Goal: Information Seeking & Learning: Learn about a topic

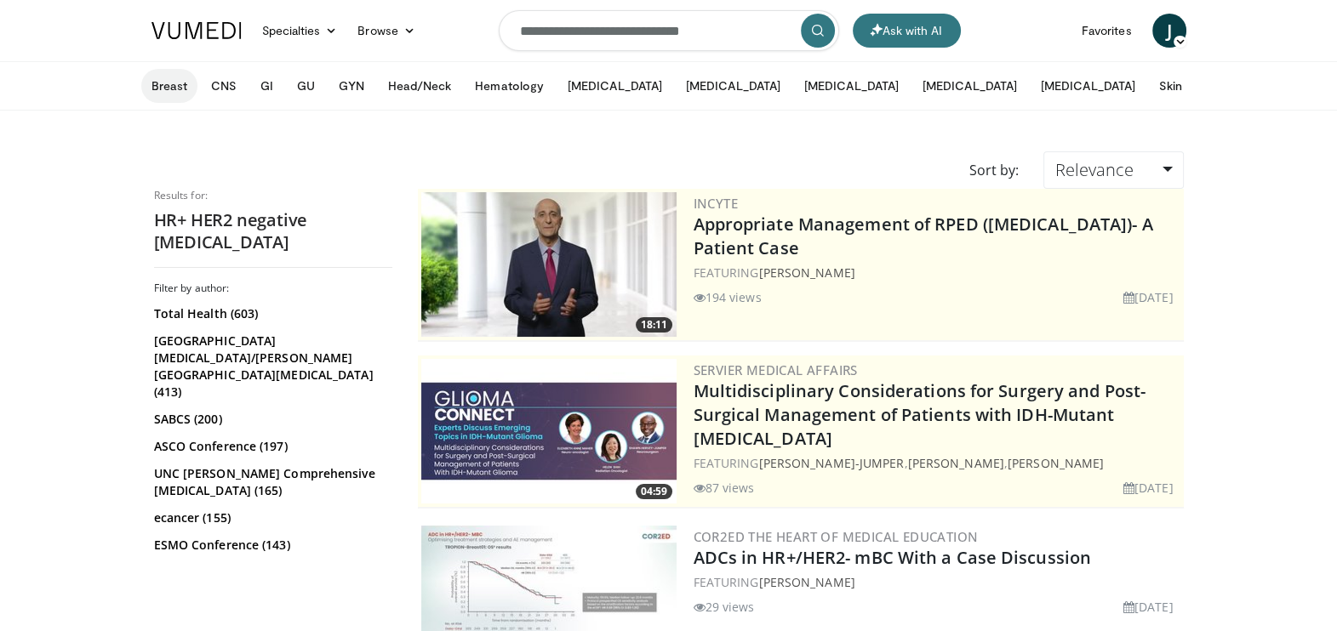
click at [185, 79] on button "Breast" at bounding box center [169, 86] width 56 height 34
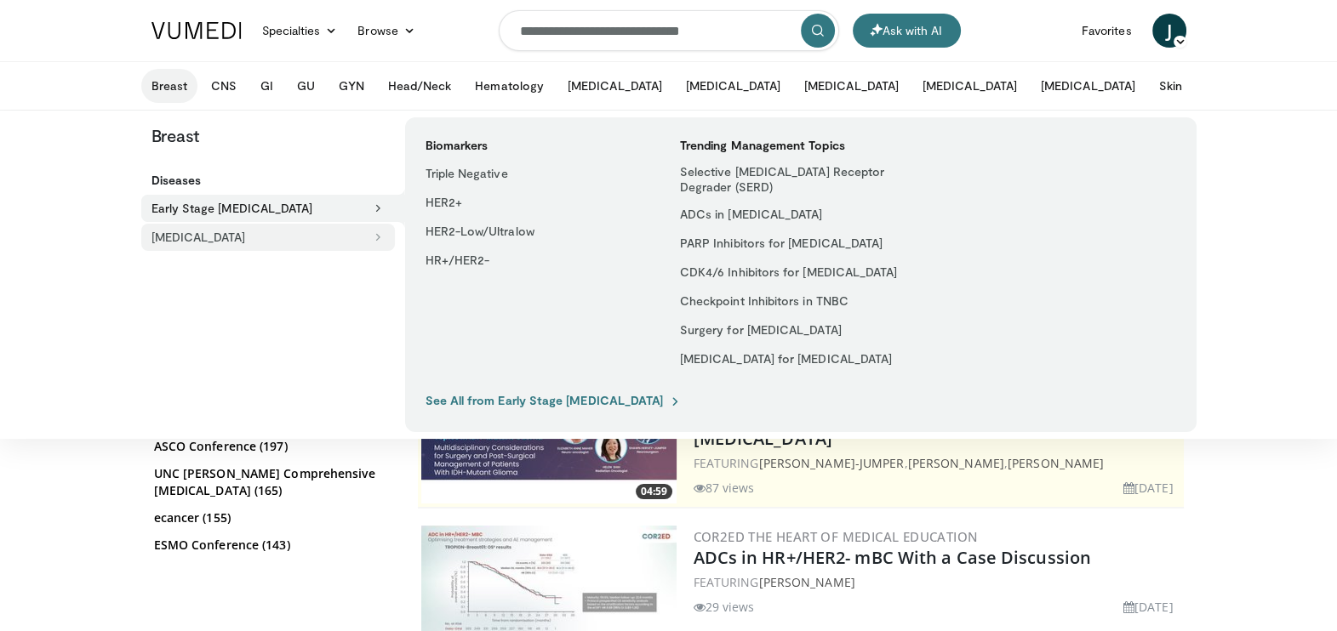
click at [226, 238] on button "[MEDICAL_DATA]" at bounding box center [268, 237] width 254 height 27
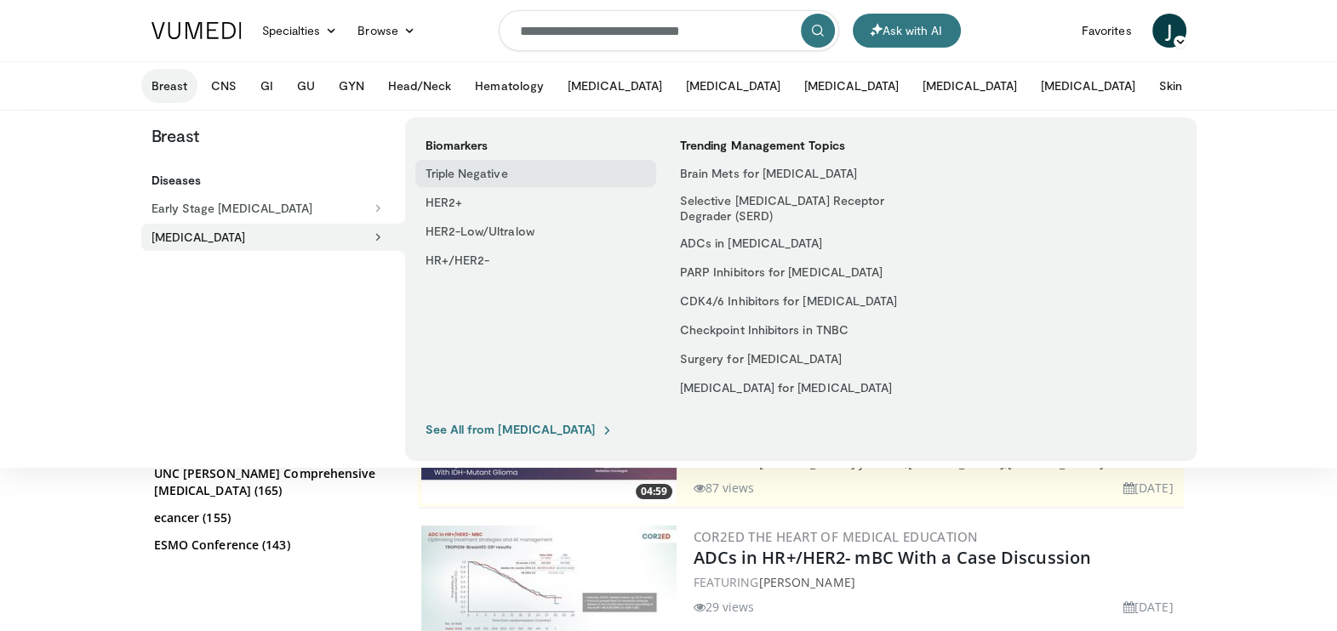
click at [466, 177] on link "Triple Negative" at bounding box center [535, 173] width 241 height 27
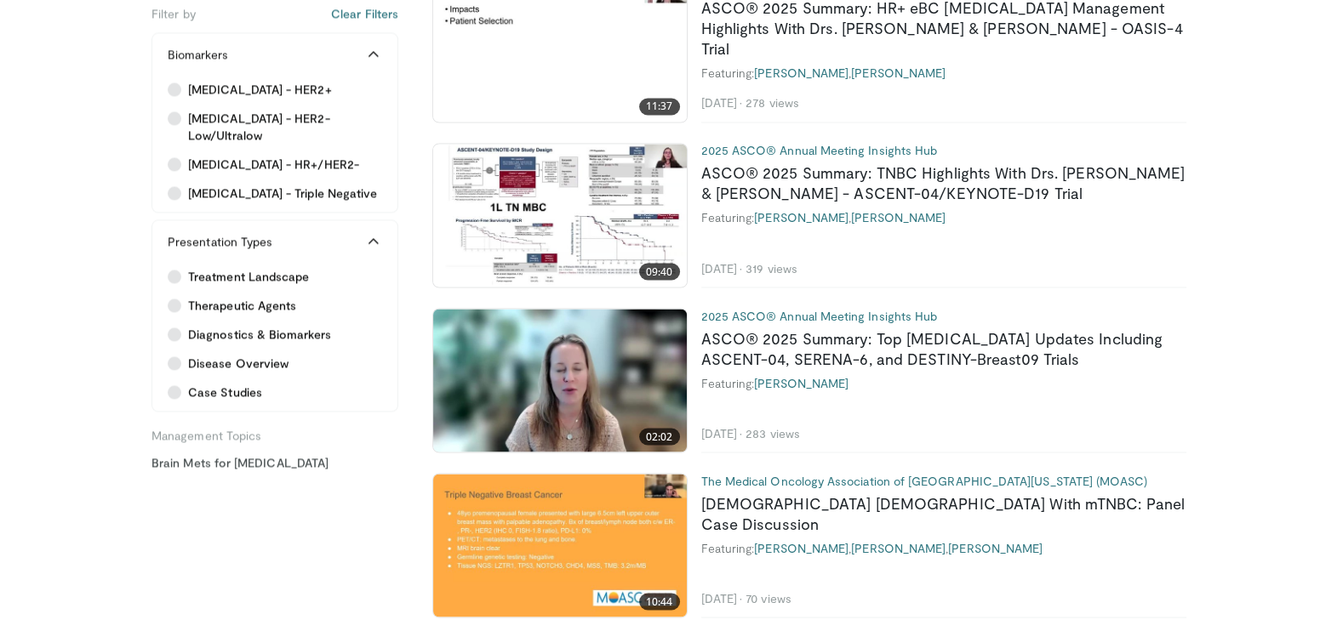
scroll to position [3920, 0]
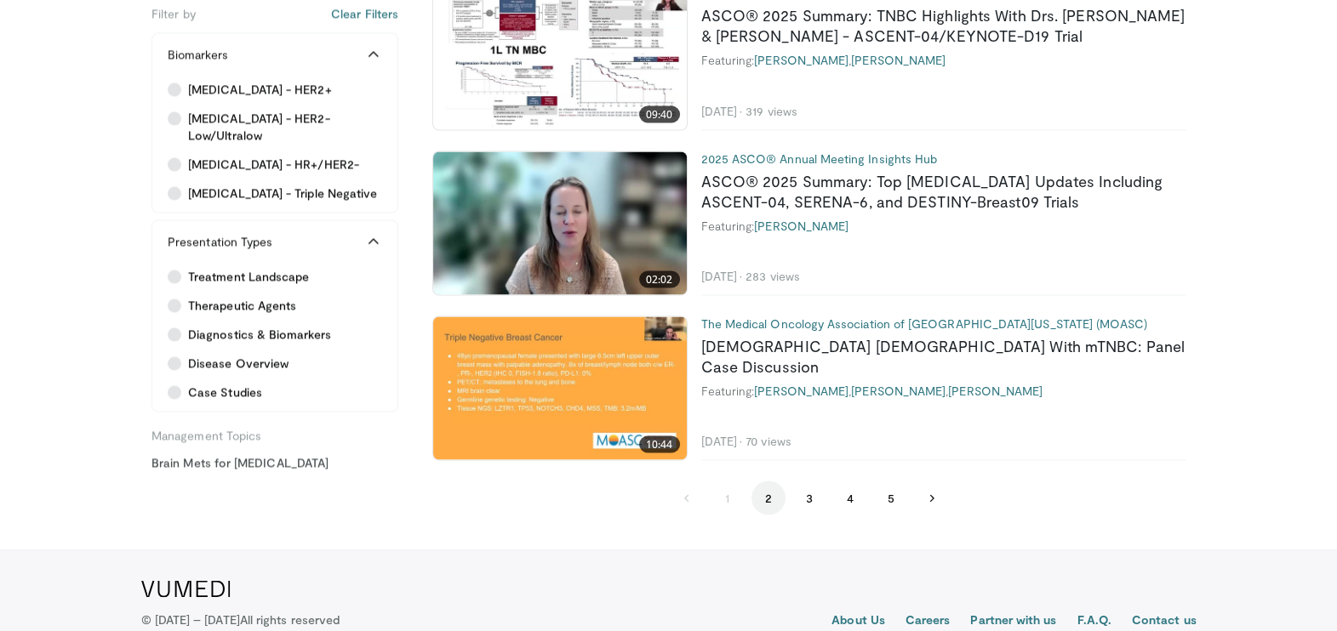
click at [765, 502] on button "2" at bounding box center [768, 498] width 34 height 34
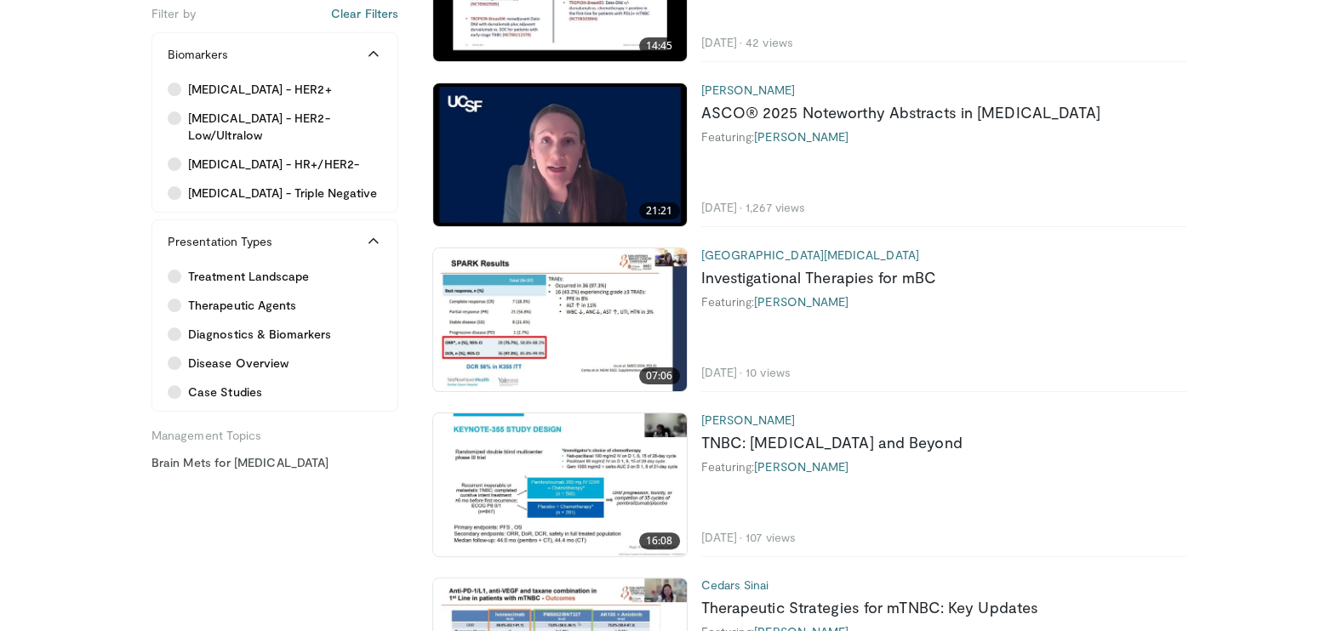
scroll to position [594, 0]
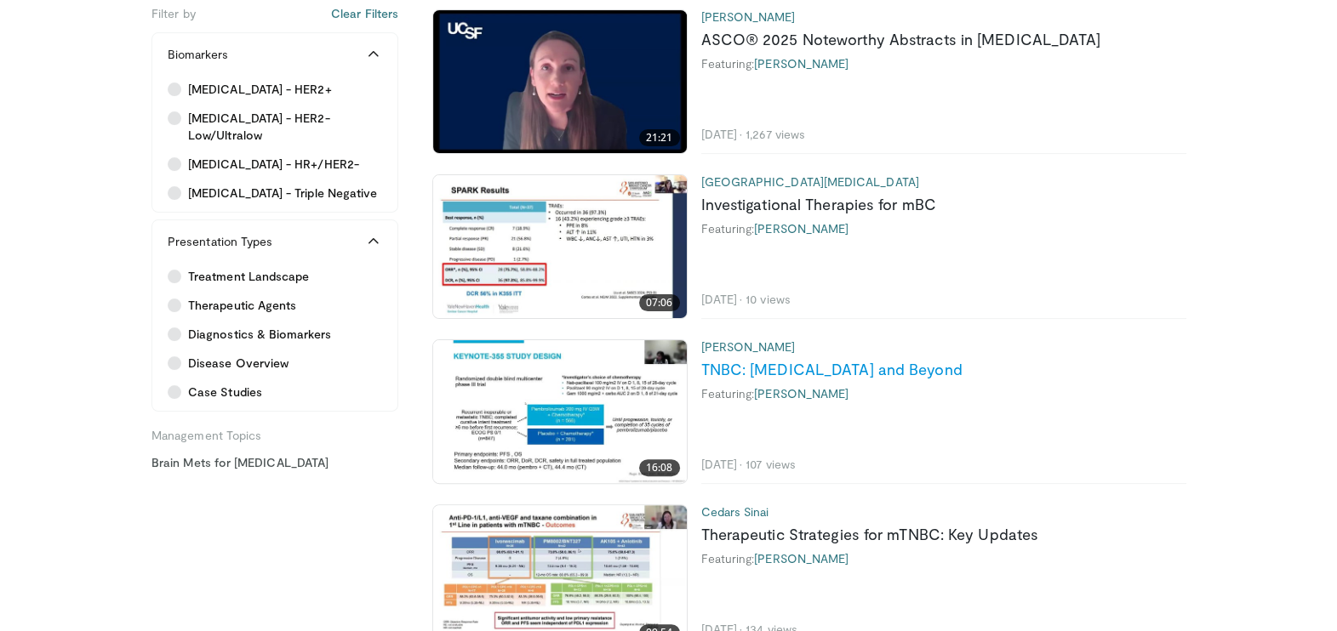
click at [780, 365] on link "TNBC: Immunotherapy and Beyond" at bounding box center [831, 369] width 261 height 19
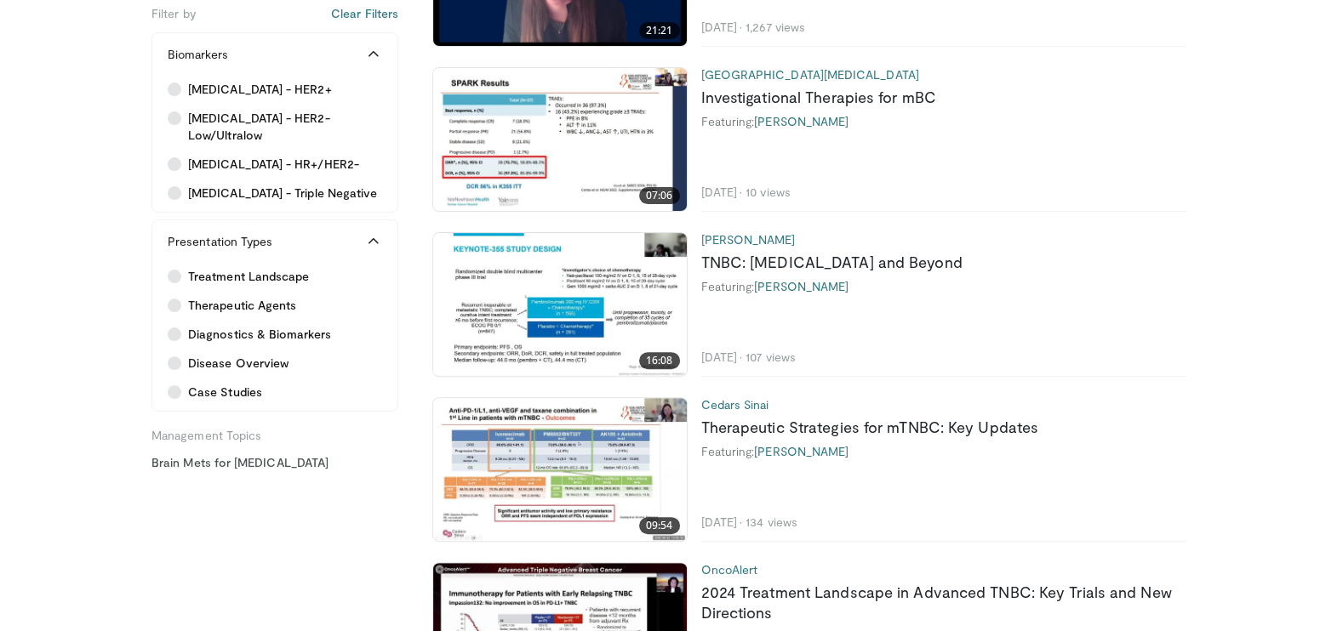
scroll to position [768, 0]
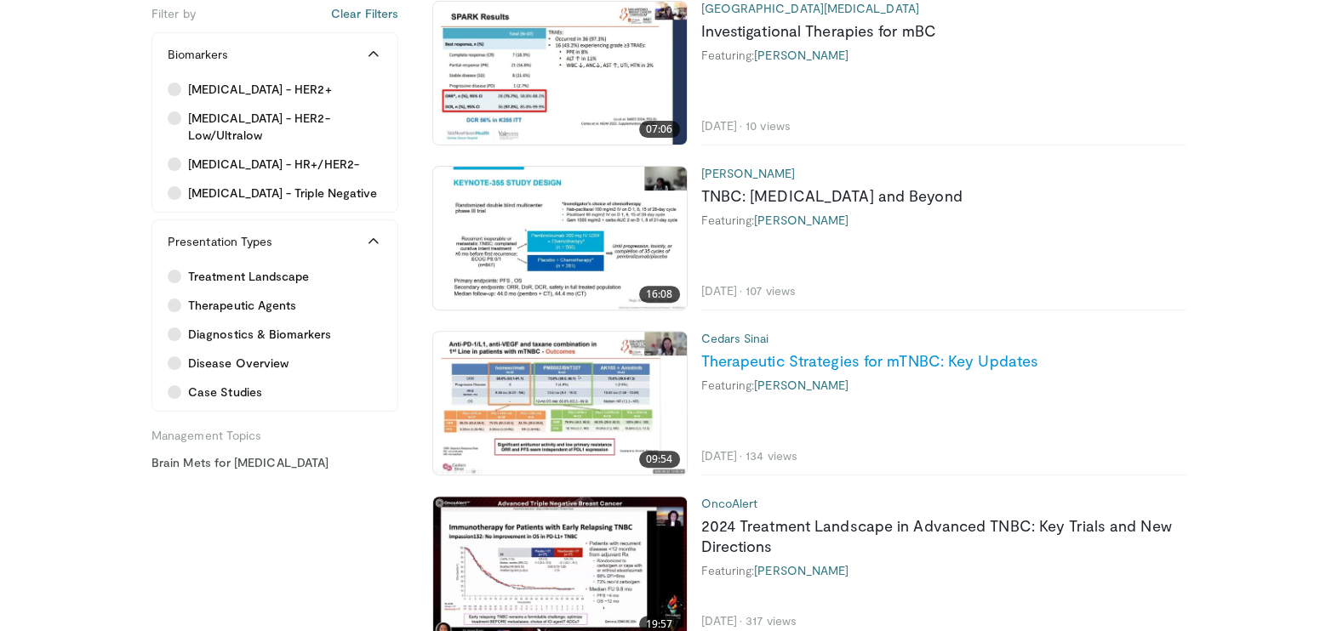
click at [967, 359] on link "Therapeutic Strategies for mTNBC: Key Updates" at bounding box center [870, 360] width 338 height 19
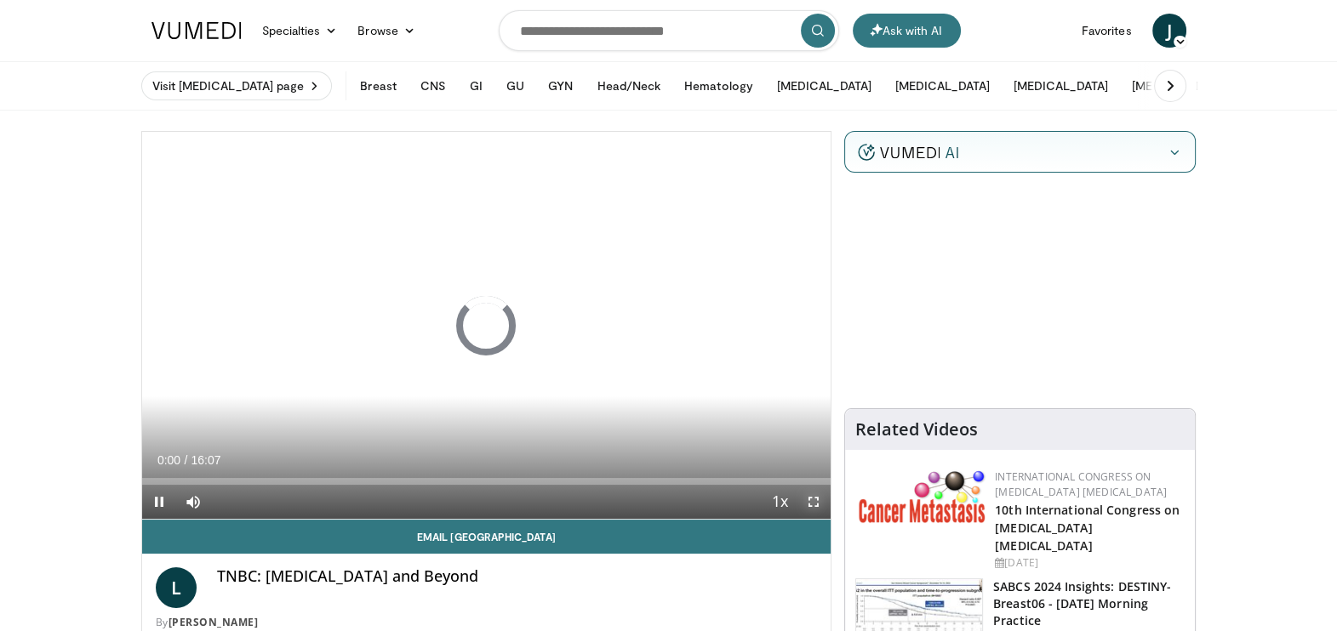
click at [804, 504] on span "Video Player" at bounding box center [814, 502] width 34 height 34
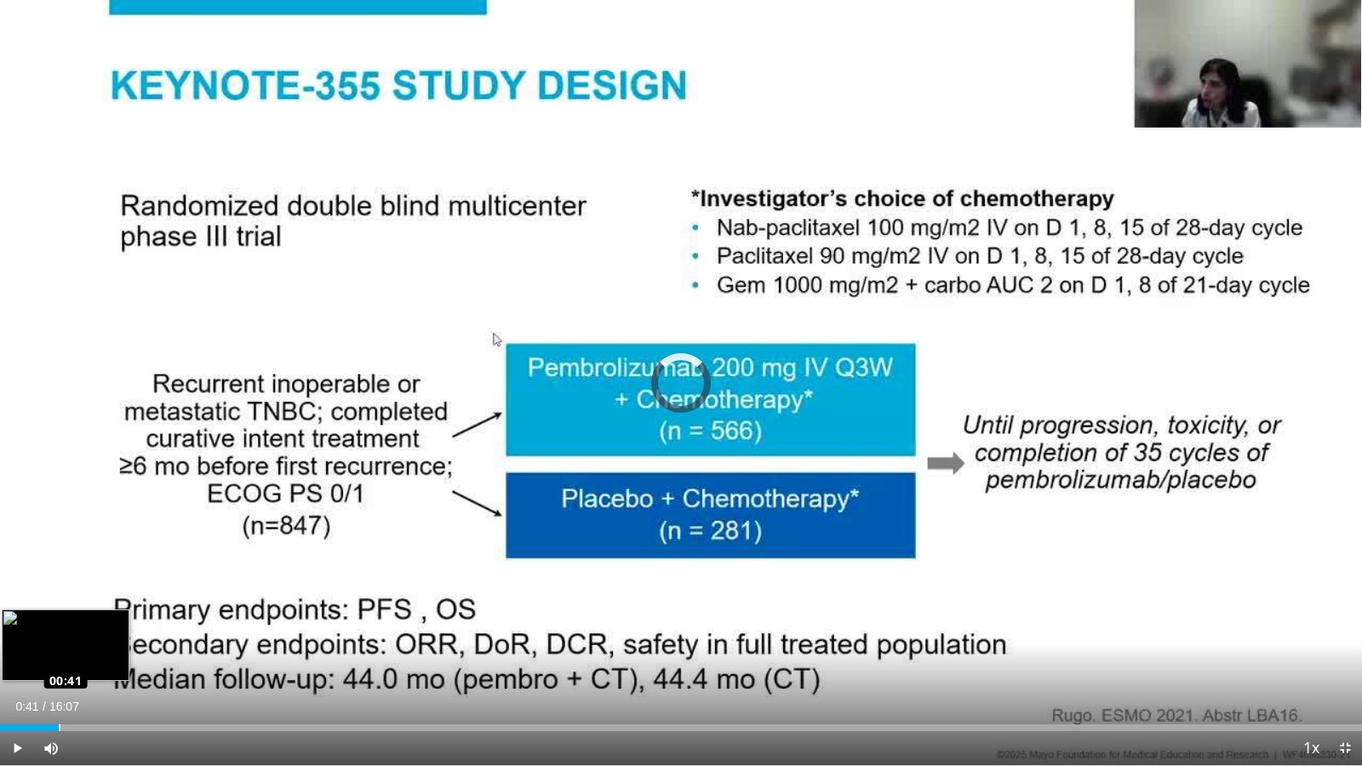
click at [59, 631] on div "Loaded : 0.00% 00:41 00:41" at bounding box center [681, 723] width 1362 height 16
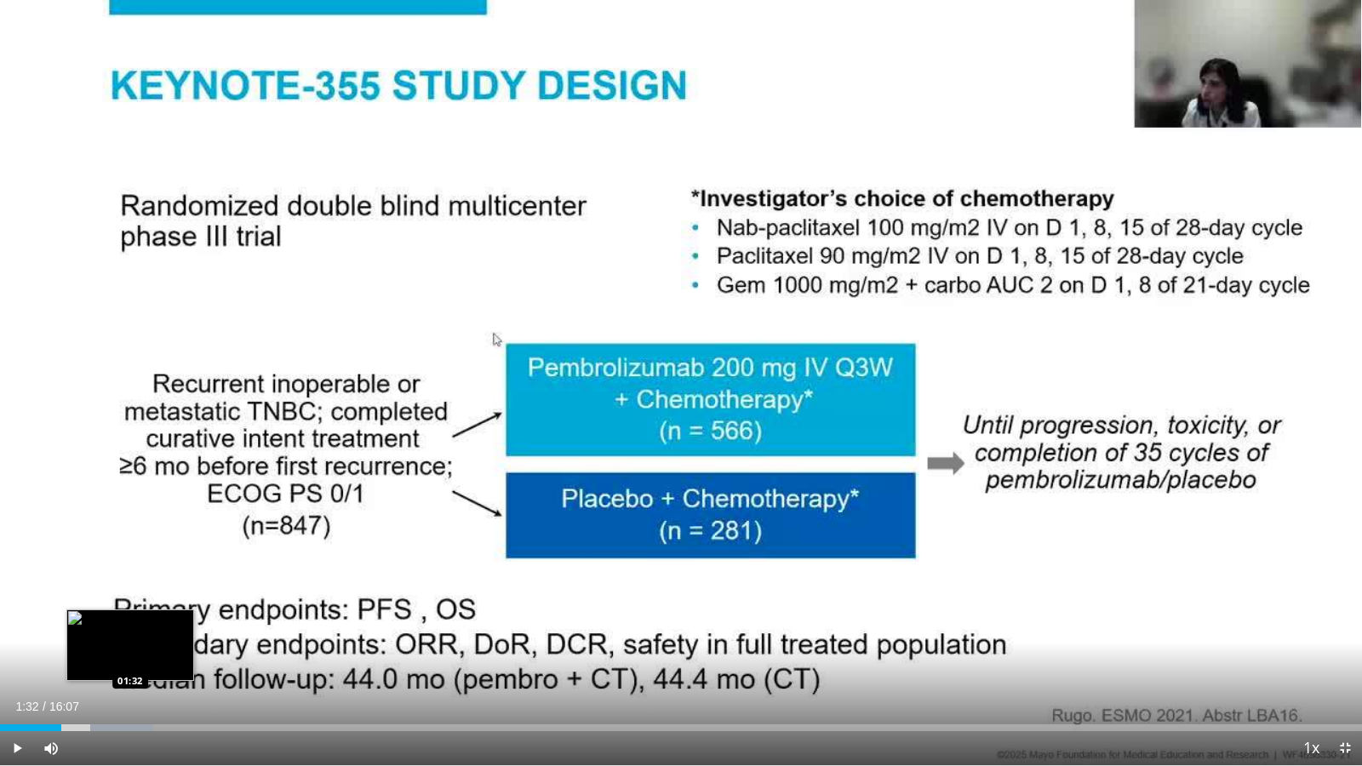
click at [129, 631] on div "Loaded : 11.26% 01:32 01:32" at bounding box center [681, 723] width 1362 height 16
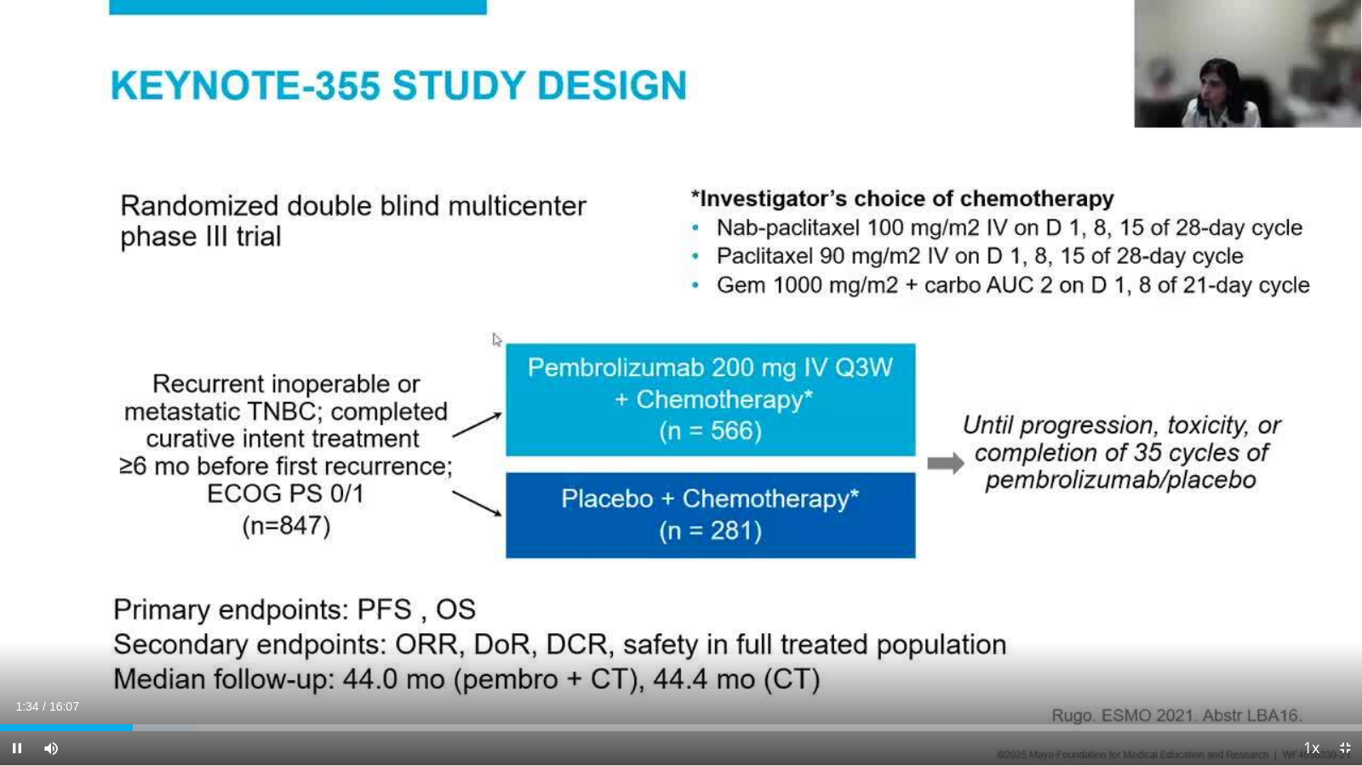
click at [247, 631] on div "Current Time 1:34 / Duration 16:07" at bounding box center [681, 706] width 1362 height 15
click at [174, 631] on div "Loaded : 16.39% 02:04 02:04" at bounding box center [681, 723] width 1362 height 16
click at [281, 631] on div "Loaded : 18.44% 02:06 03:19" at bounding box center [681, 723] width 1362 height 16
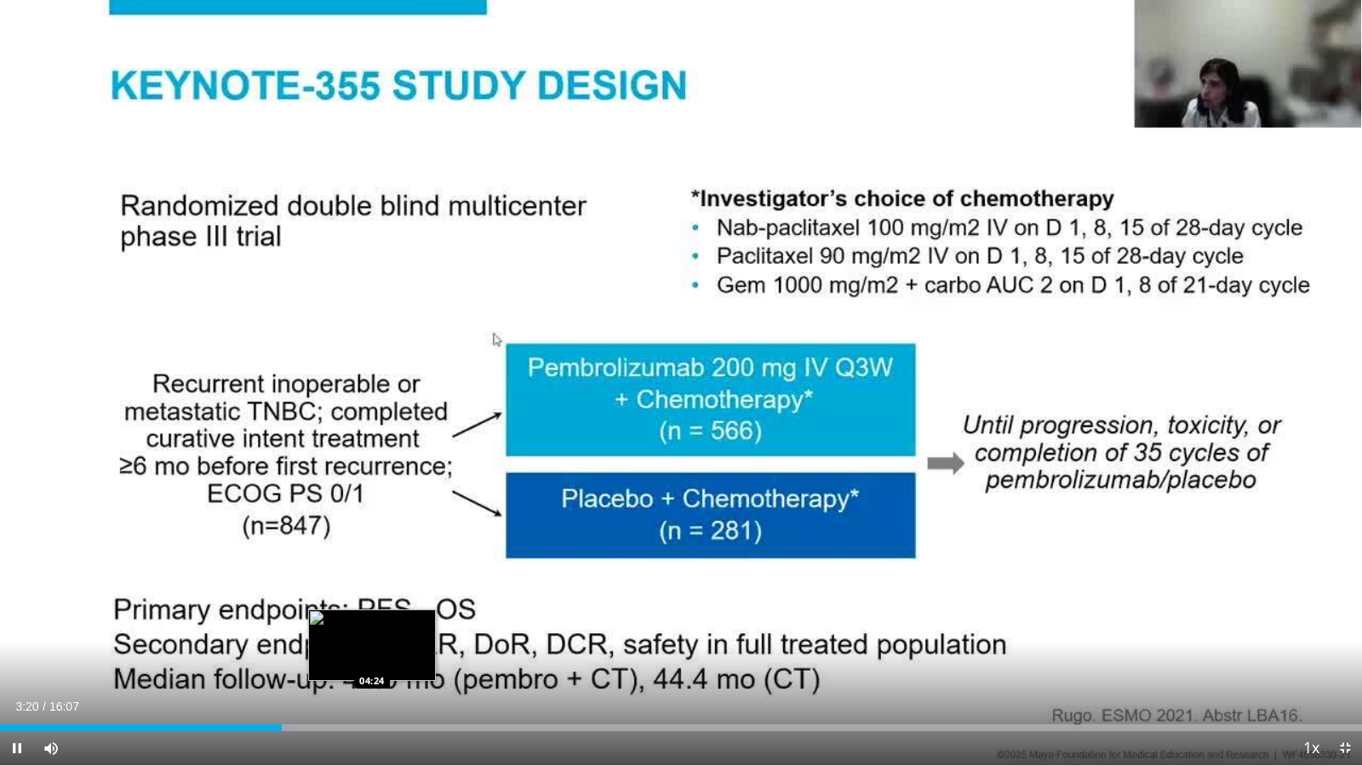
click at [371, 631] on div "Loaded : 21.70% 03:20 04:24" at bounding box center [681, 727] width 1362 height 7
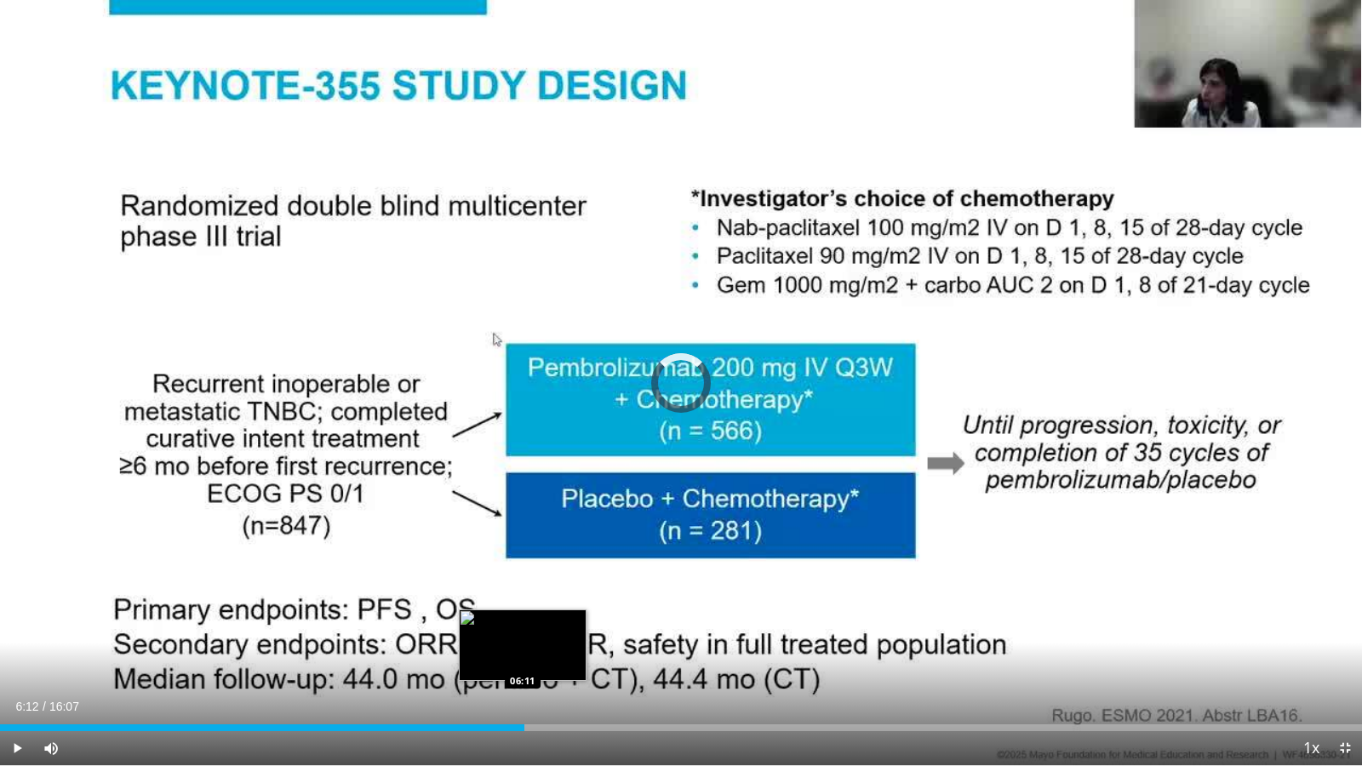
click at [523, 631] on div "Loaded : 32.79% 04:26 06:11" at bounding box center [681, 727] width 1362 height 7
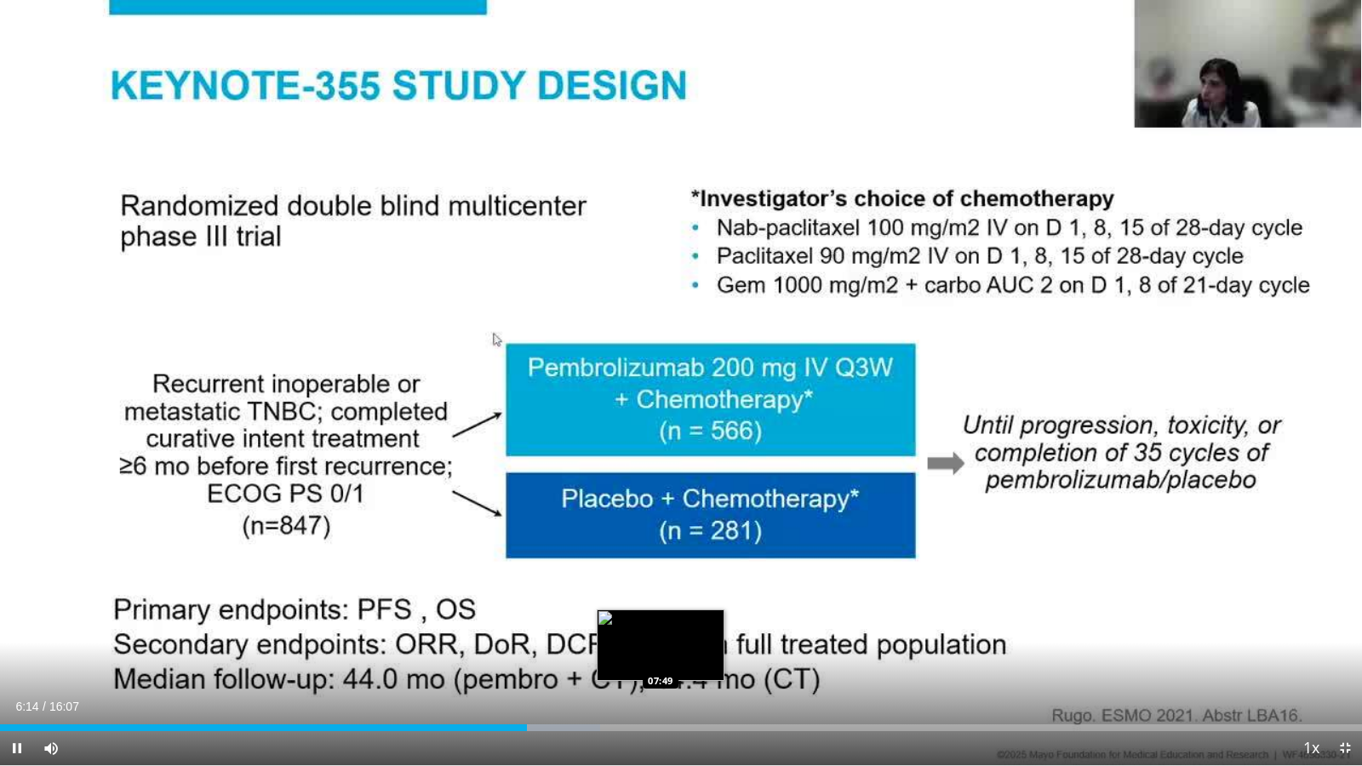
click at [659, 631] on div "Loaded : 44.06% 06:14 07:49" at bounding box center [681, 723] width 1362 height 16
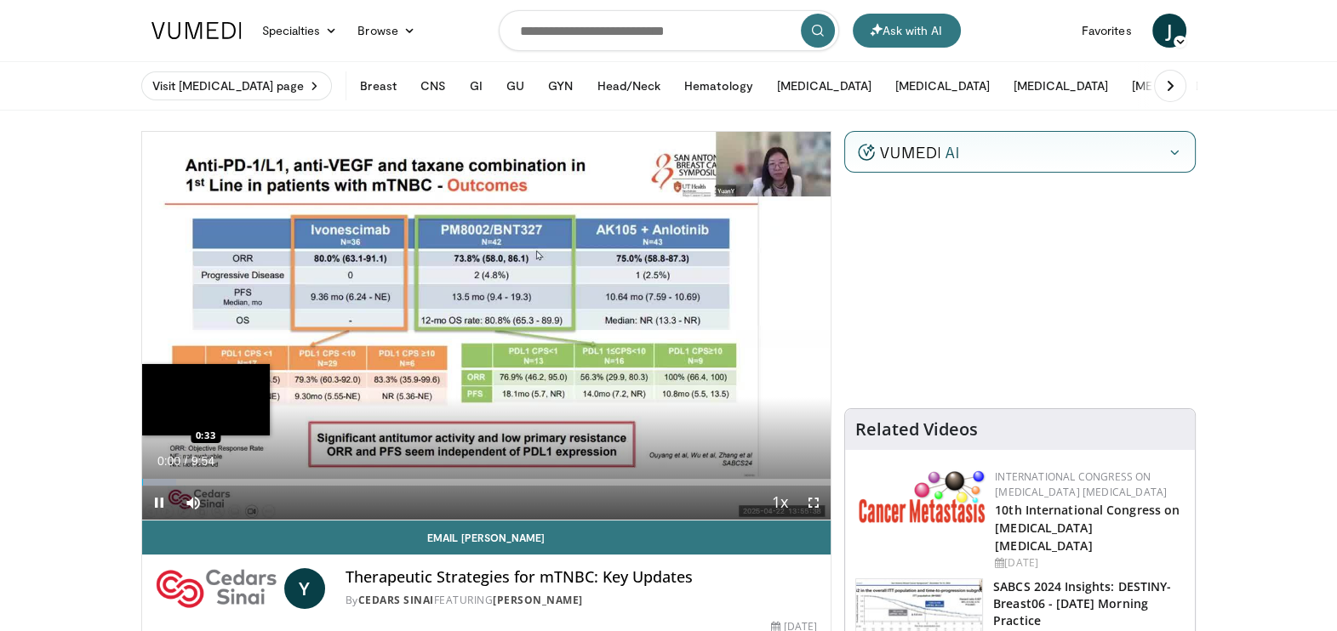
click at [180, 471] on div "Loaded : 4.99% 0:01 0:33" at bounding box center [486, 478] width 689 height 16
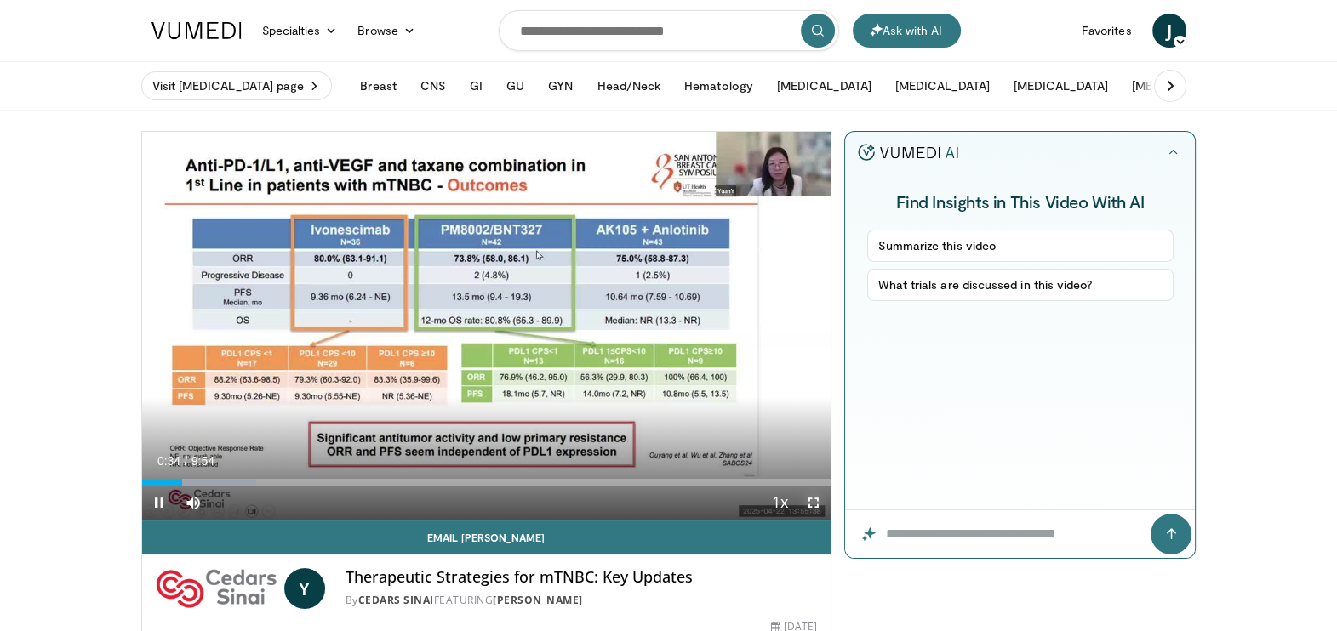
click at [819, 500] on span "Video Player" at bounding box center [814, 503] width 34 height 34
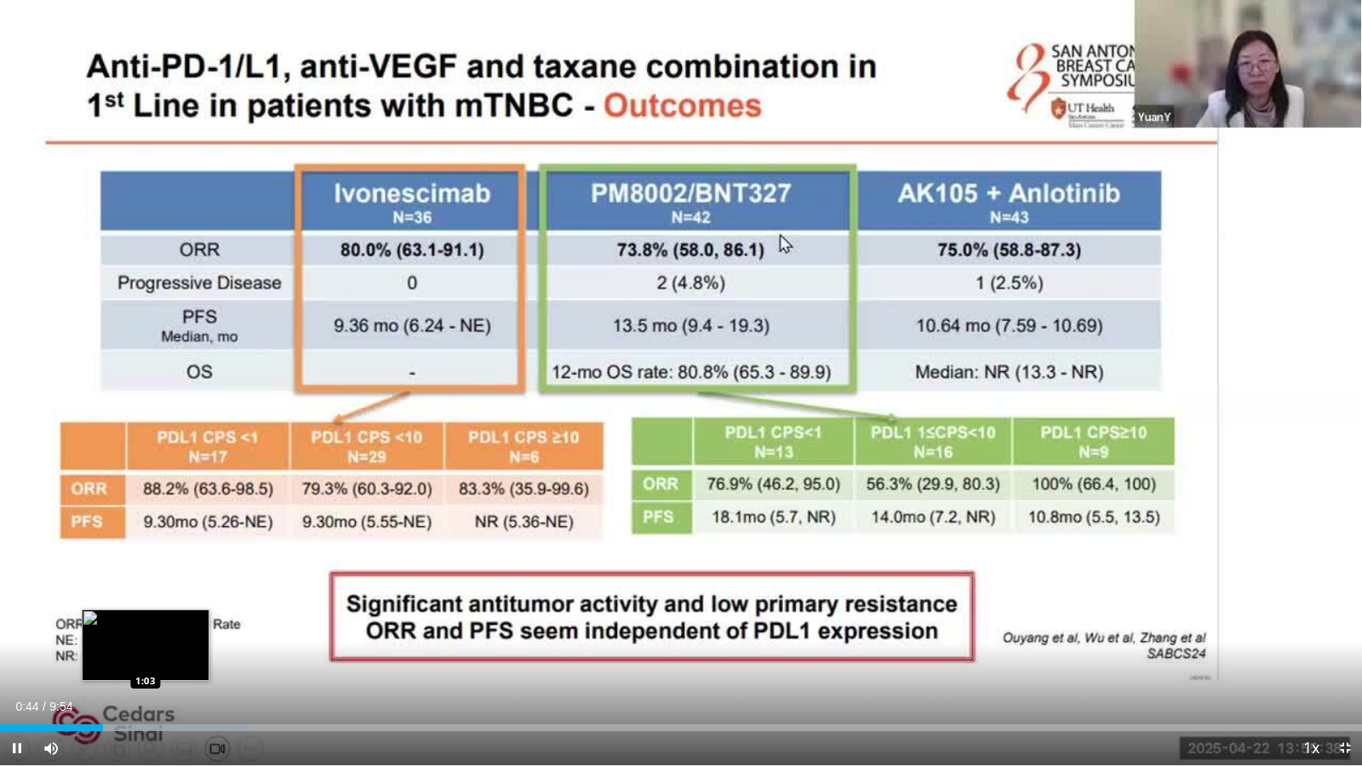
click at [145, 631] on div "Loaded : 18.33% 0:44 1:03" at bounding box center [681, 723] width 1362 height 16
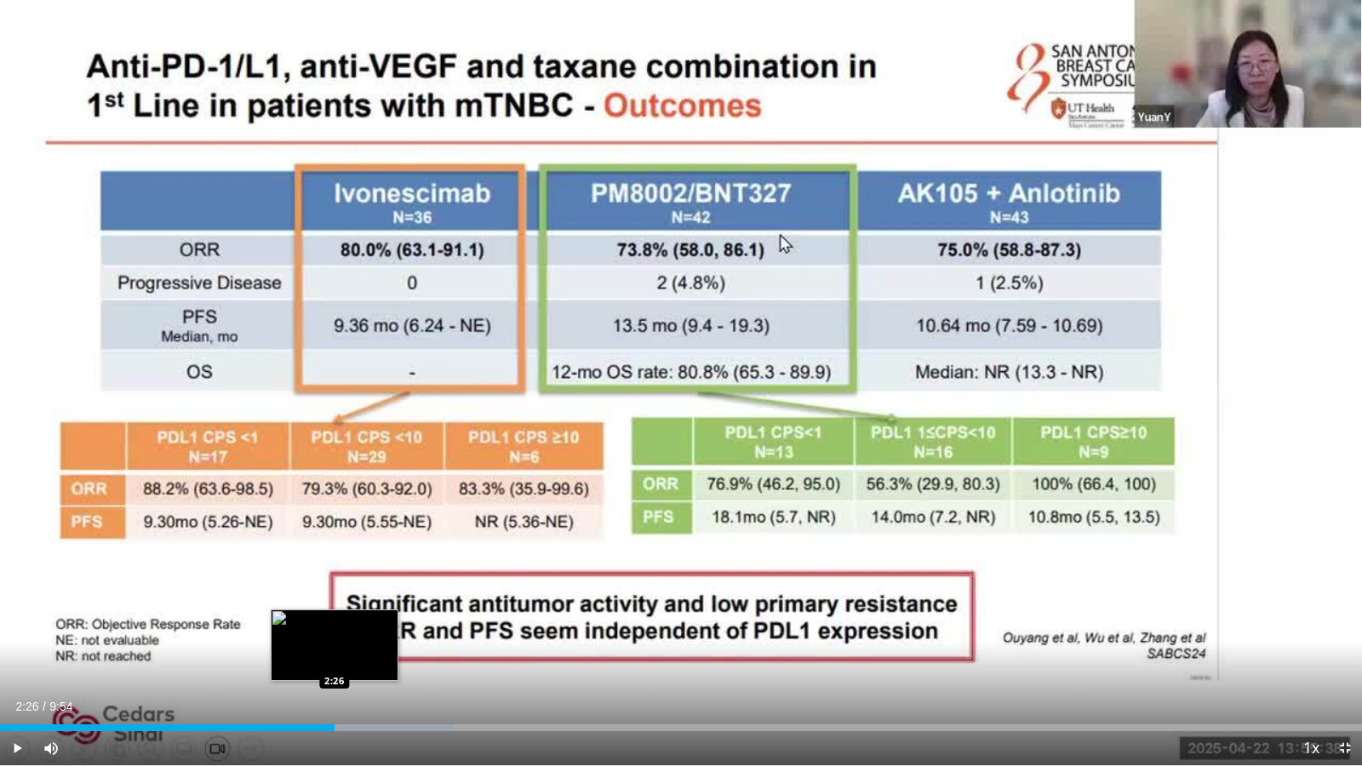
click at [334, 631] on div "Progress Bar" at bounding box center [343, 727] width 220 height 7
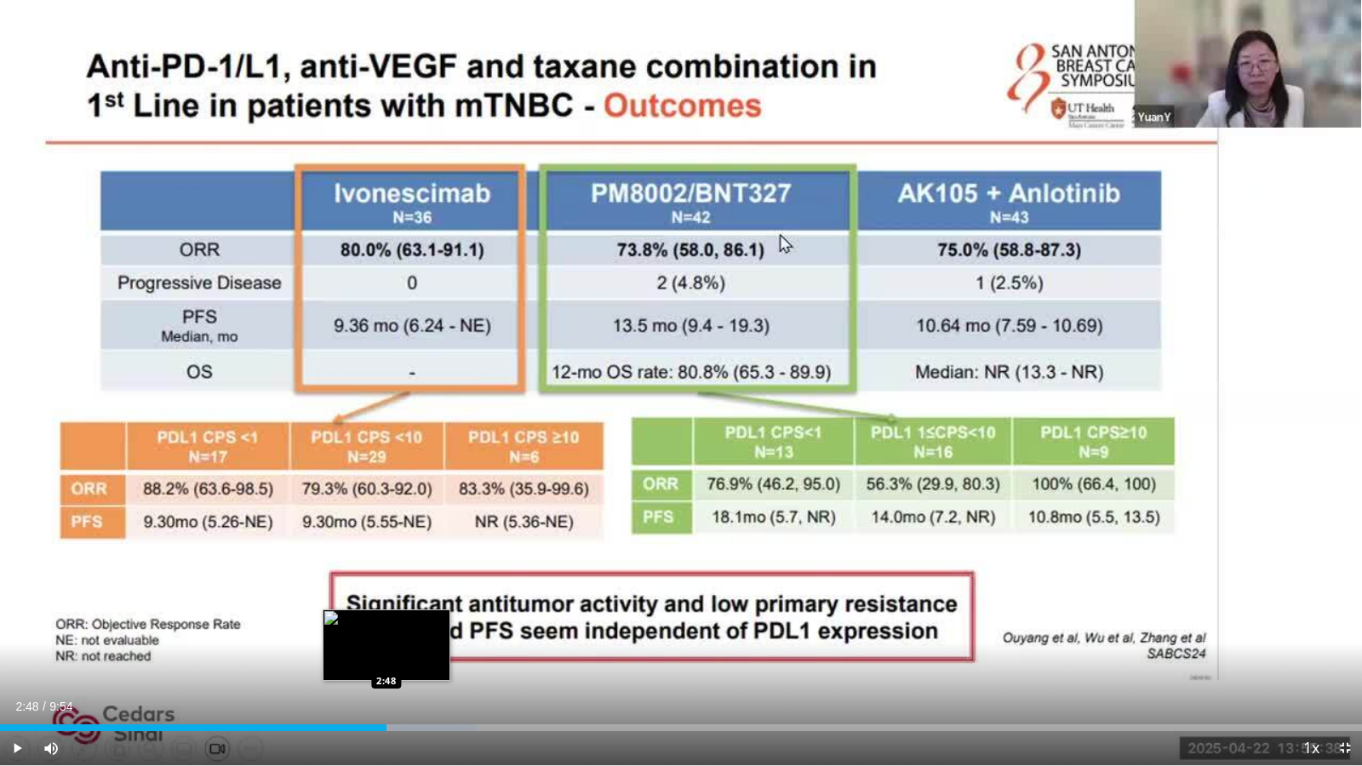
click at [386, 631] on div "Loaded : 35.01% 2:27 2:48" at bounding box center [681, 723] width 1362 height 16
click at [437, 631] on div "Loaded : 36.68% 2:49 3:10" at bounding box center [681, 723] width 1362 height 16
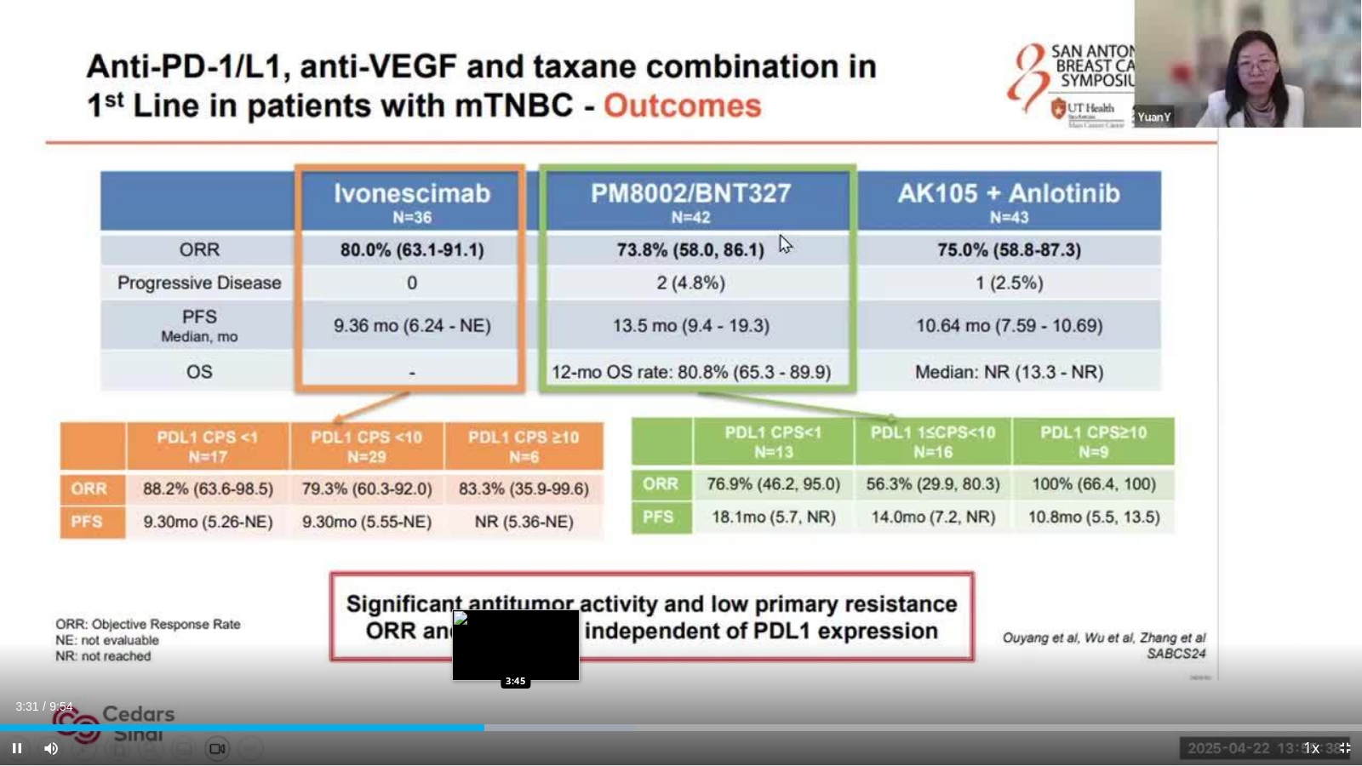
click at [515, 631] on div "Progress Bar" at bounding box center [526, 727] width 219 height 7
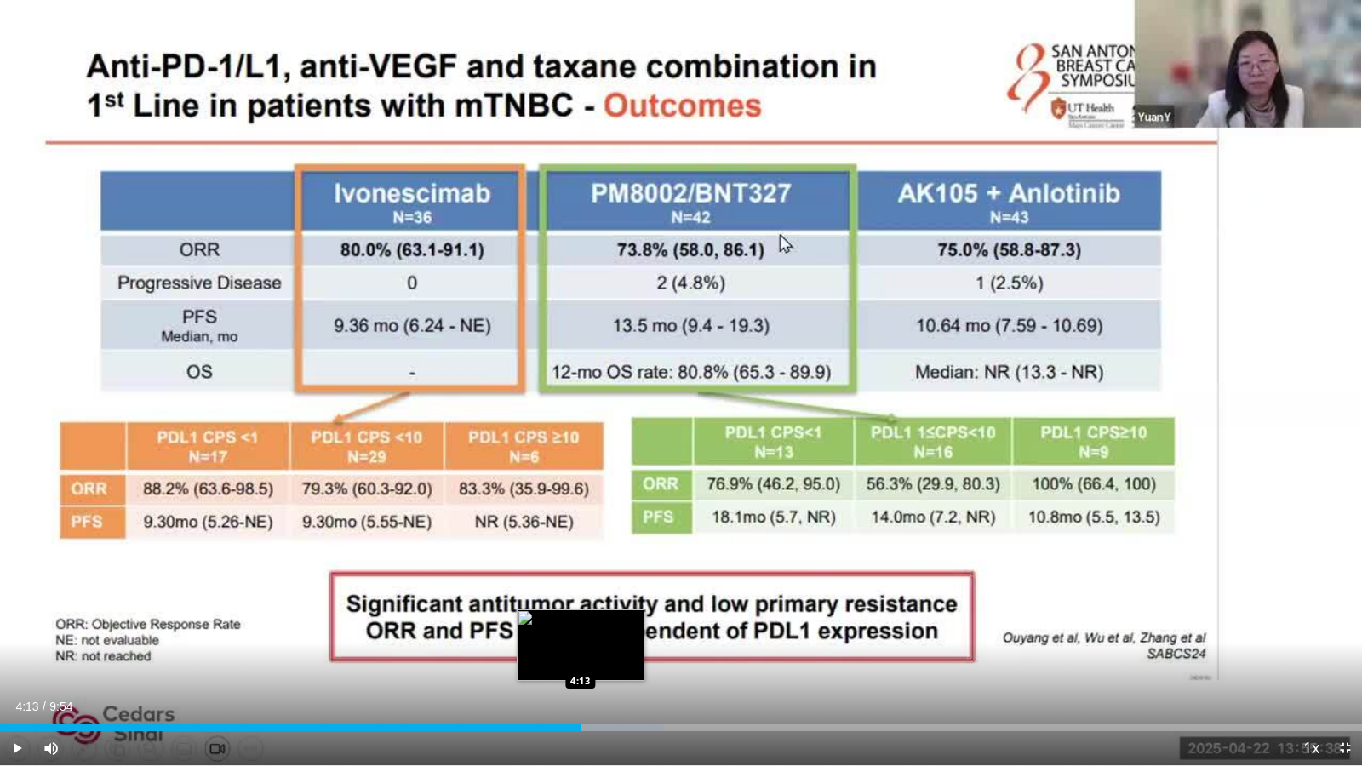
click at [580, 631] on div "Loaded : 48.76% 4:13 4:13" at bounding box center [681, 727] width 1362 height 7
click at [626, 631] on div "Loaded : 50.02% 4:14 4:33" at bounding box center [681, 727] width 1362 height 7
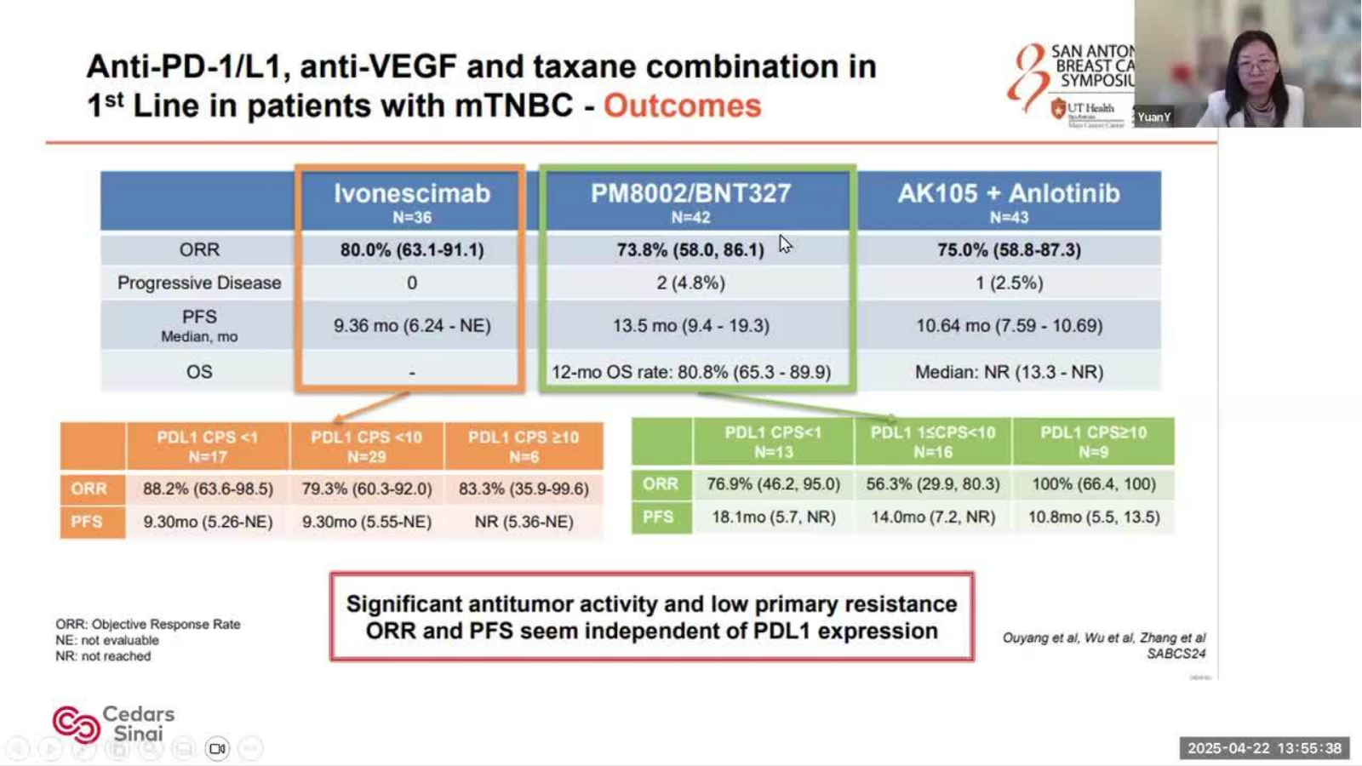
click at [679, 631] on div "10 seconds Tap to unmute" at bounding box center [681, 382] width 1362 height 765
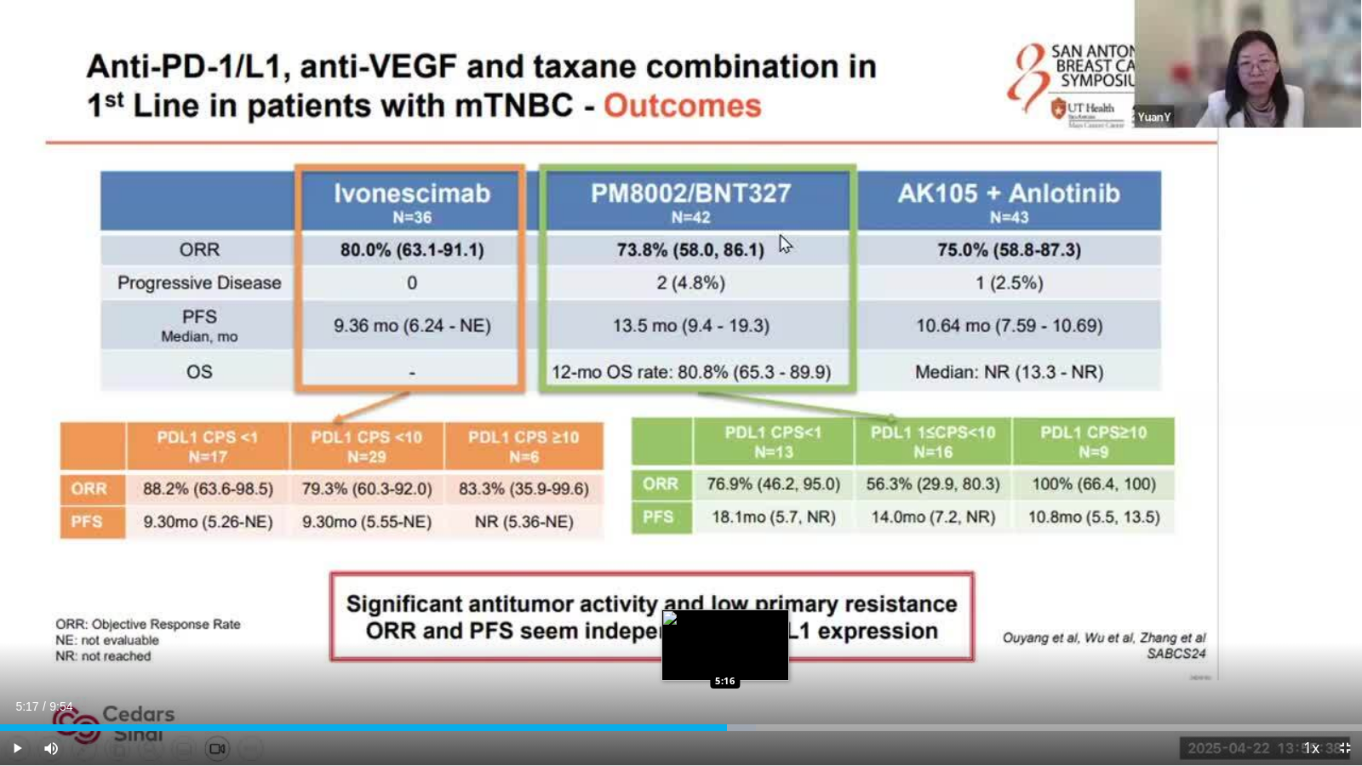
click at [726, 631] on div "Loaded : 55.48% 5:17 5:16" at bounding box center [681, 727] width 1362 height 7
click at [779, 631] on div "Loaded : 58.84% 5:17 5:37" at bounding box center [681, 723] width 1362 height 16
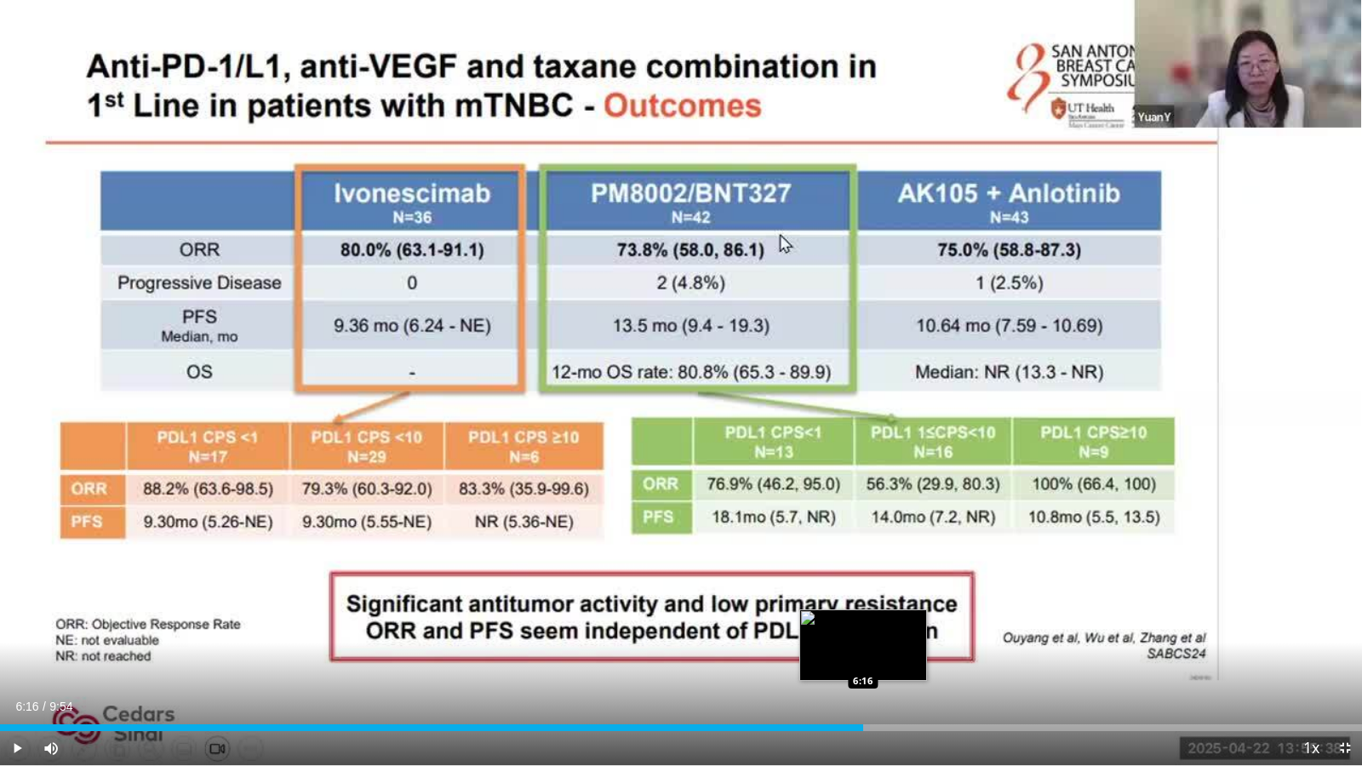
click at [863, 631] on div "Loaded : 63.89% 6:16 6:16" at bounding box center [681, 723] width 1362 height 16
click at [899, 631] on div "Loaded : 66.70% 6:16 6:32" at bounding box center [681, 723] width 1362 height 16
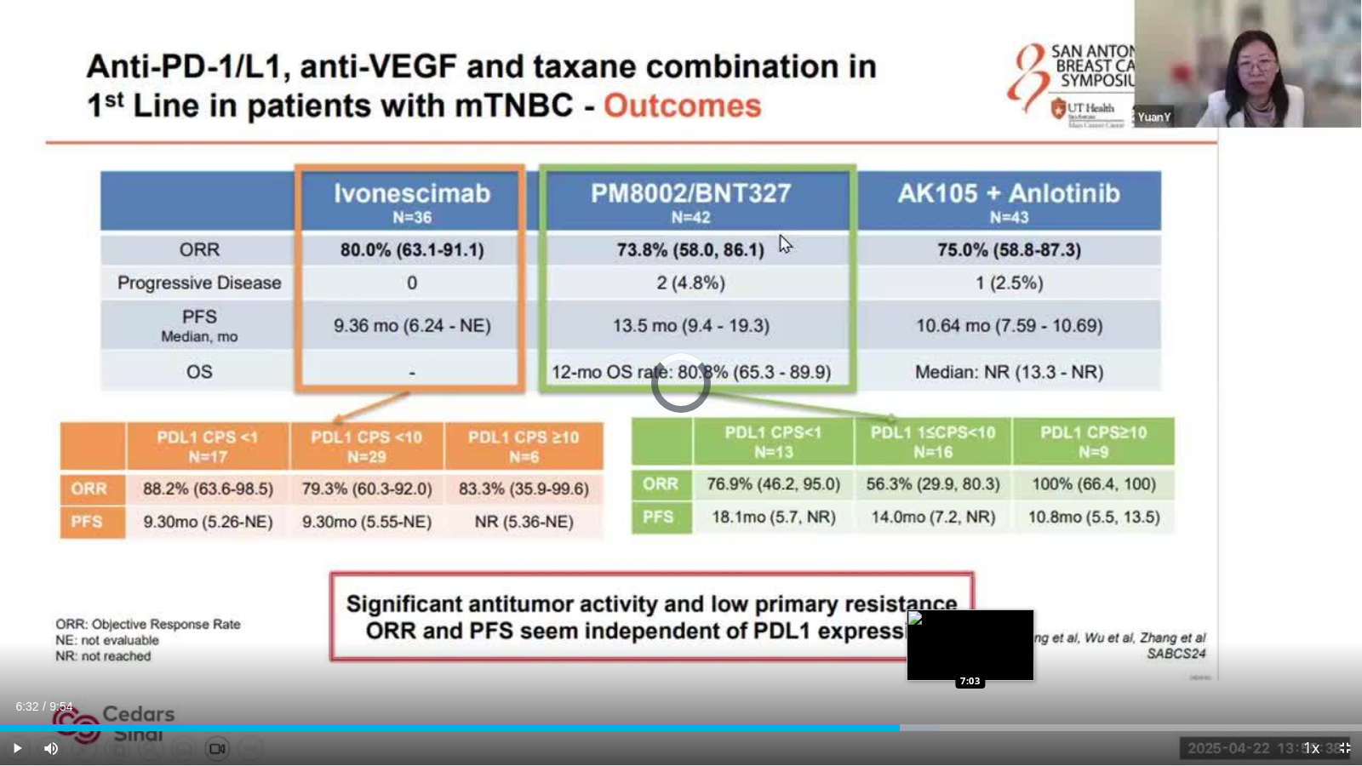
click at [970, 631] on div "Loaded : 68.93% 6:32 7:03" at bounding box center [681, 723] width 1362 height 16
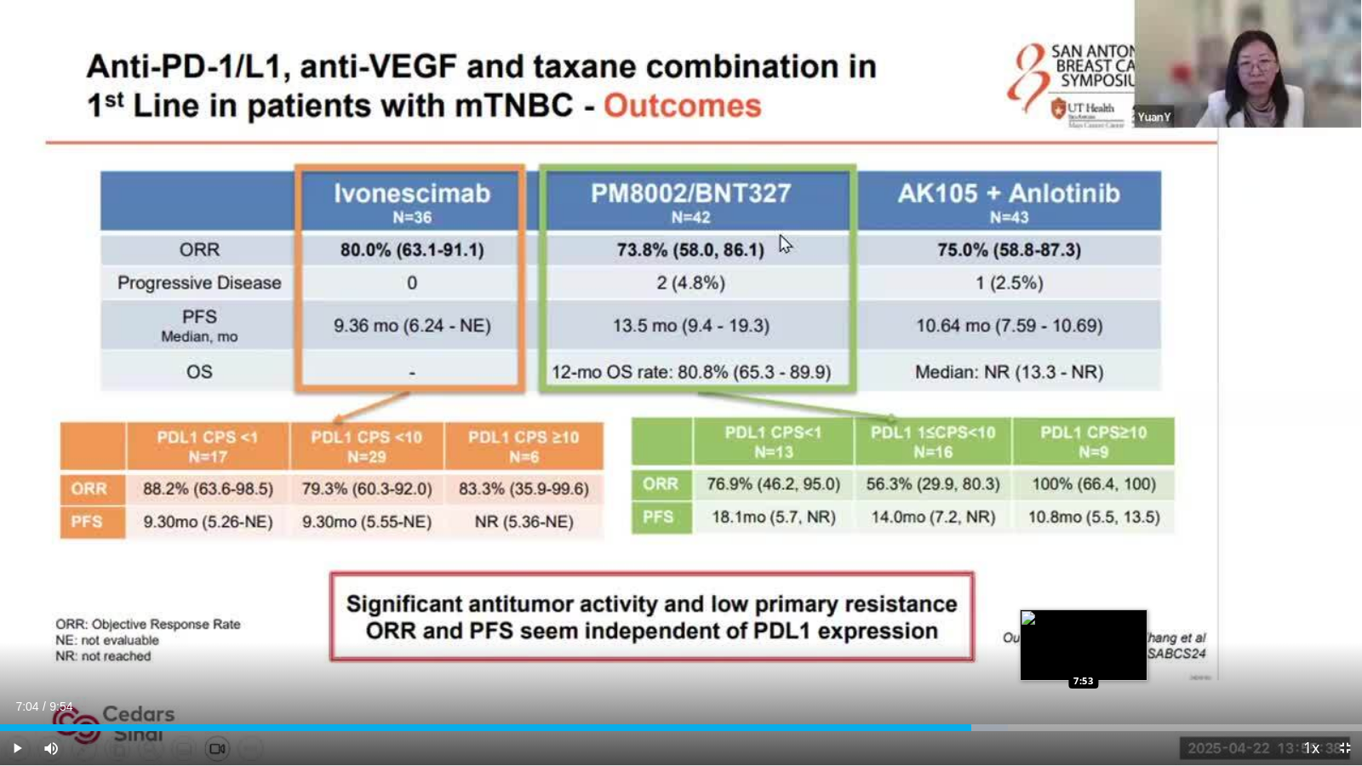
click at [1083, 631] on div "Loaded : 73.97% 7:04 7:53" at bounding box center [681, 723] width 1362 height 16
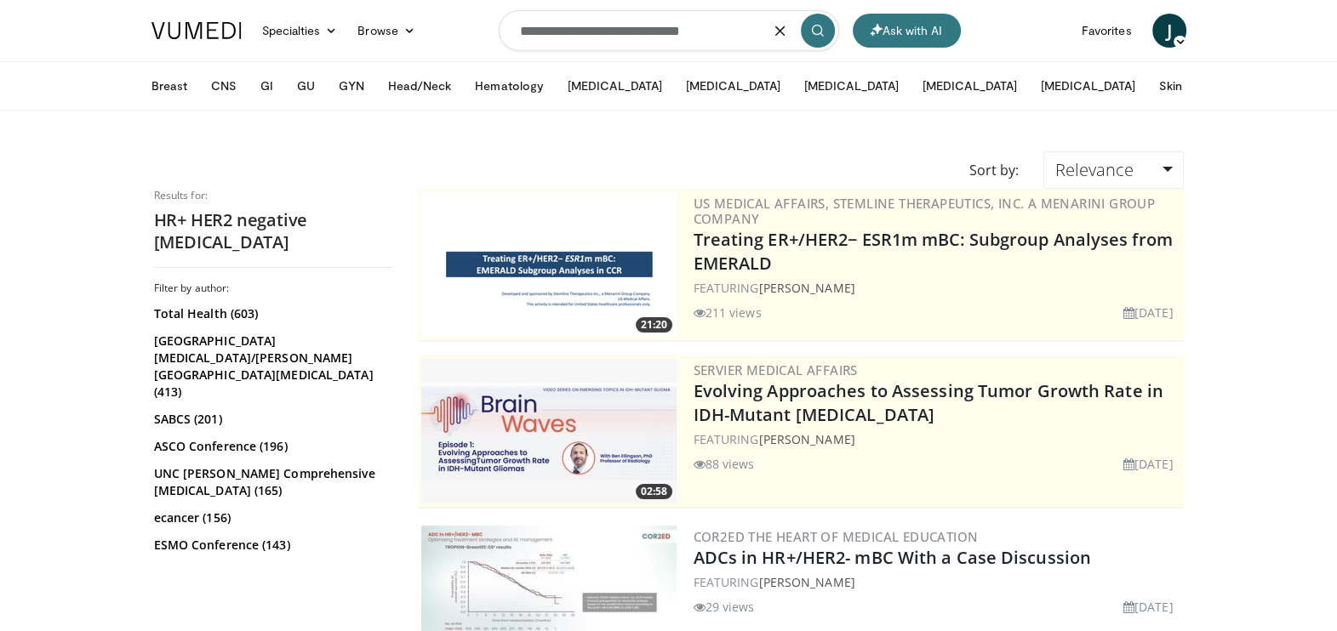
click at [666, 20] on input "**********" at bounding box center [669, 30] width 340 height 41
click at [784, 29] on icon "button" at bounding box center [781, 31] width 14 height 14
type input "**********"
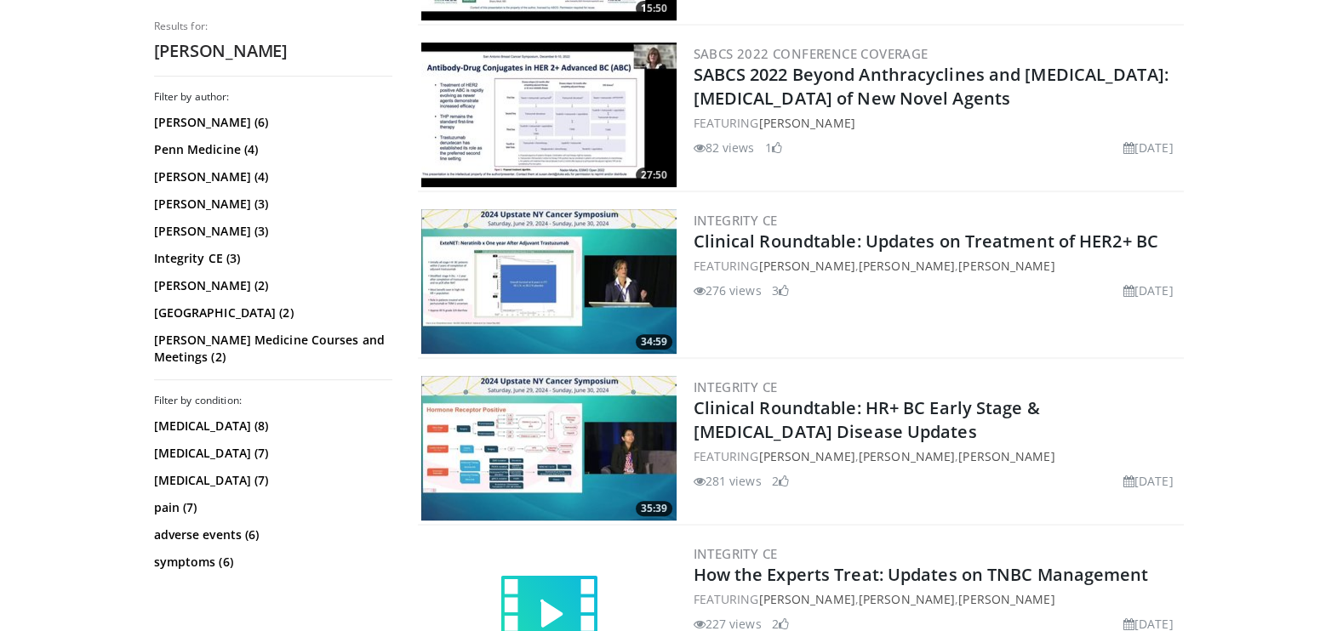
scroll to position [889, 0]
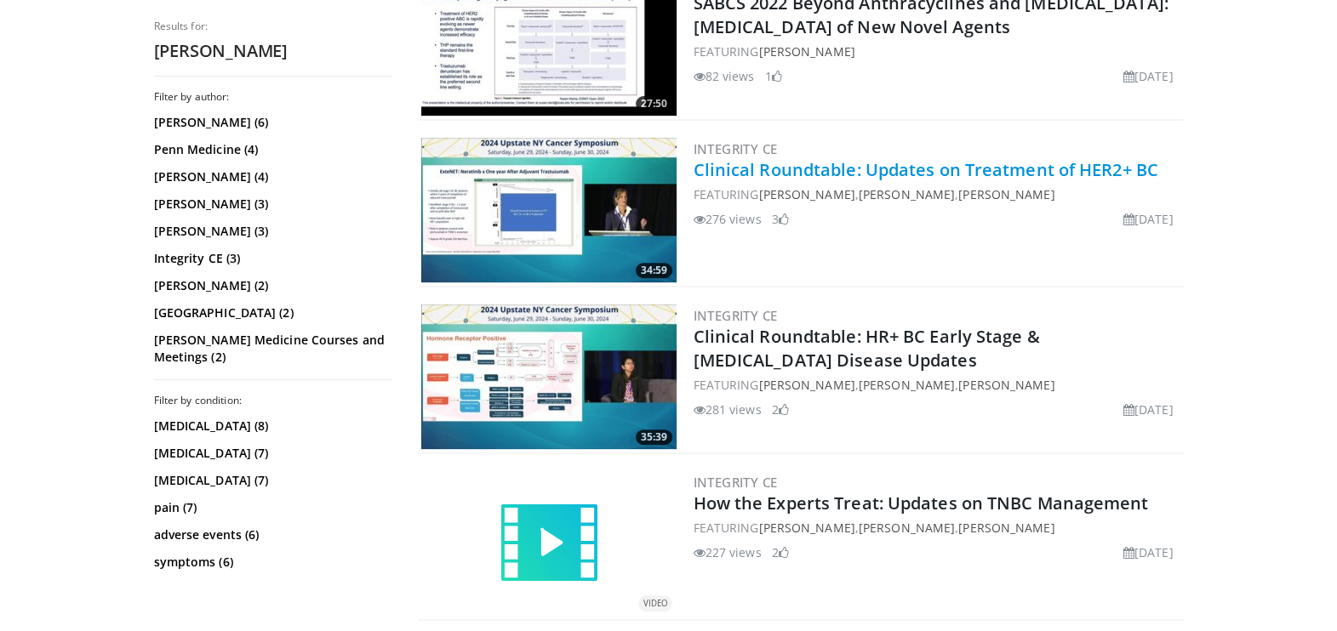
click at [729, 169] on link "Clinical Roundtable: Updates on Treatment of HER2+ BC" at bounding box center [926, 169] width 465 height 23
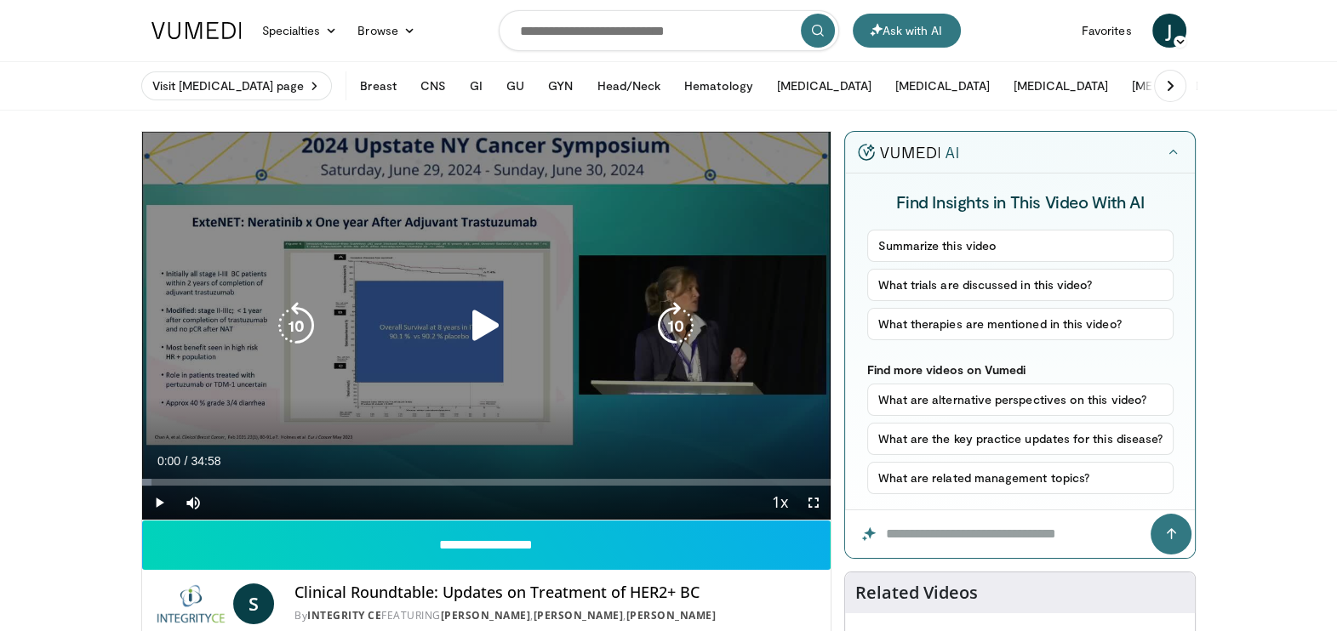
click at [477, 318] on icon "Video Player" at bounding box center [486, 326] width 48 height 48
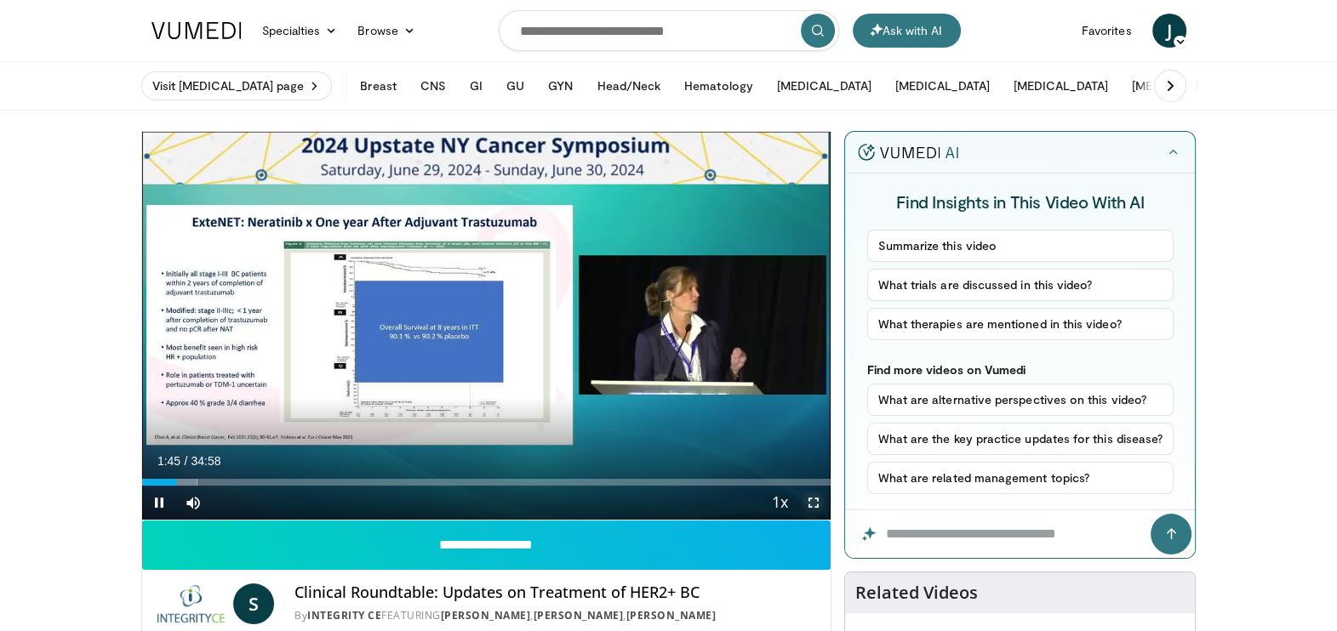
click at [813, 501] on span "Video Player" at bounding box center [814, 503] width 34 height 34
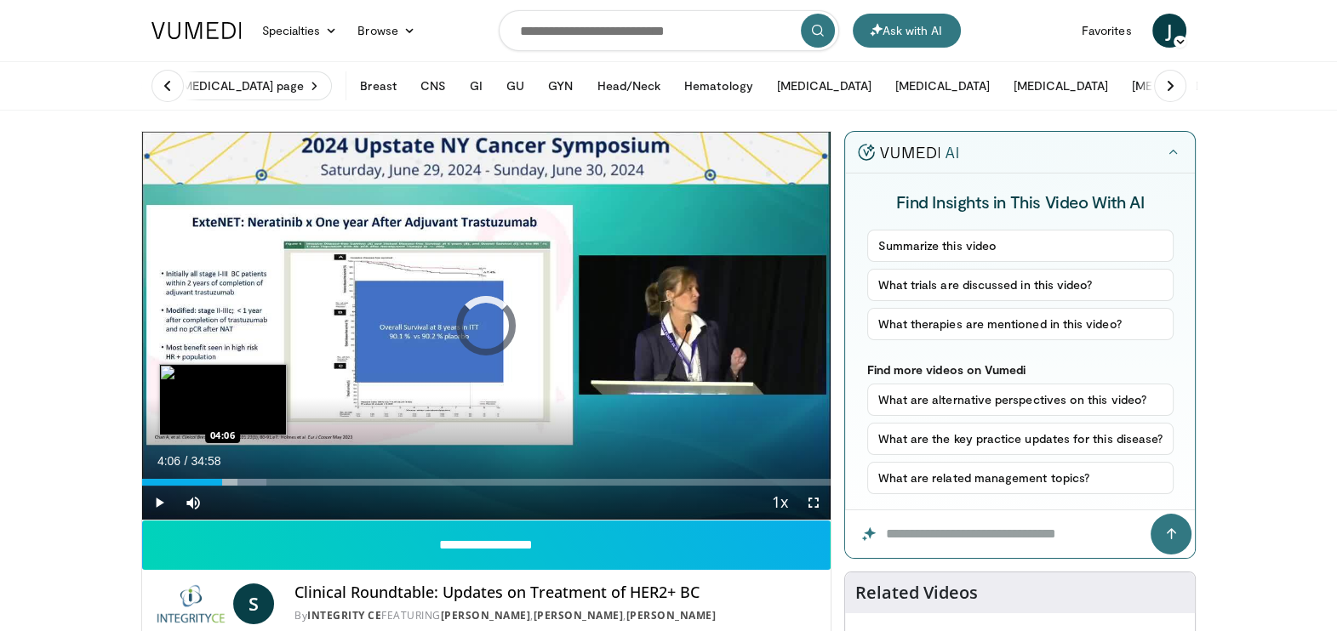
click at [221, 482] on div "04:06" at bounding box center [182, 482] width 81 height 7
click at [197, 481] on div "Loaded : 14.65% 04:07 02:50" at bounding box center [486, 482] width 689 height 7
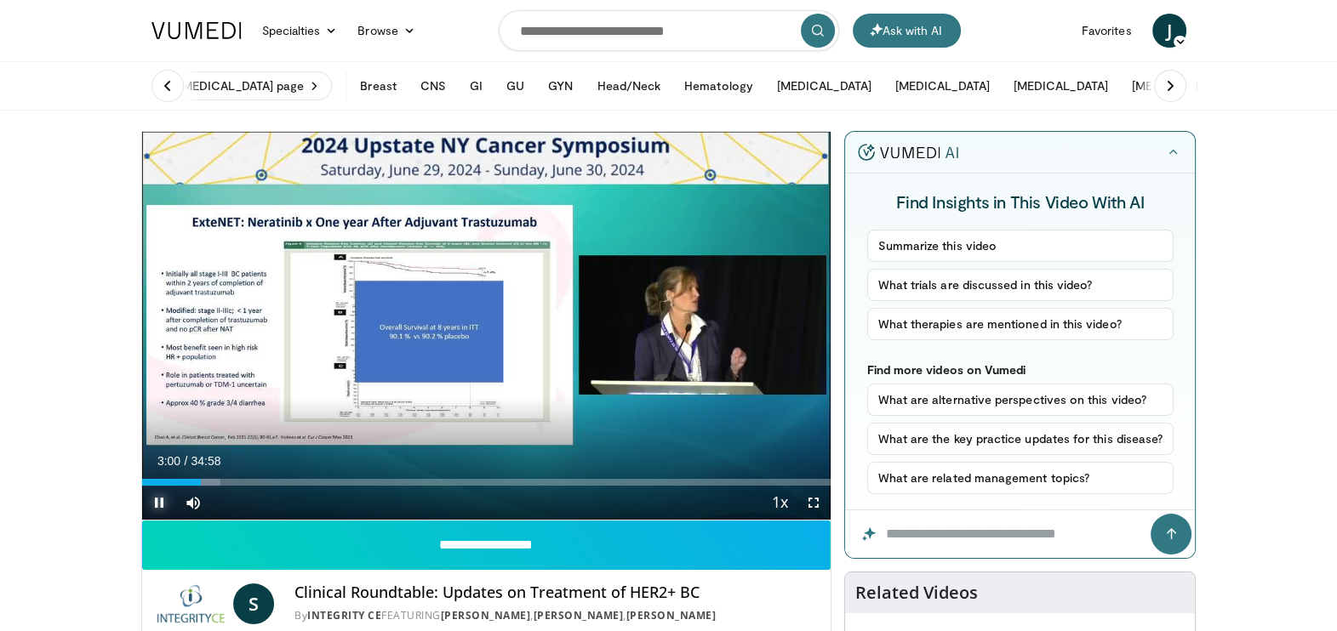
click at [163, 497] on span "Video Player" at bounding box center [159, 503] width 34 height 34
click at [166, 506] on span "Video Player" at bounding box center [159, 503] width 34 height 34
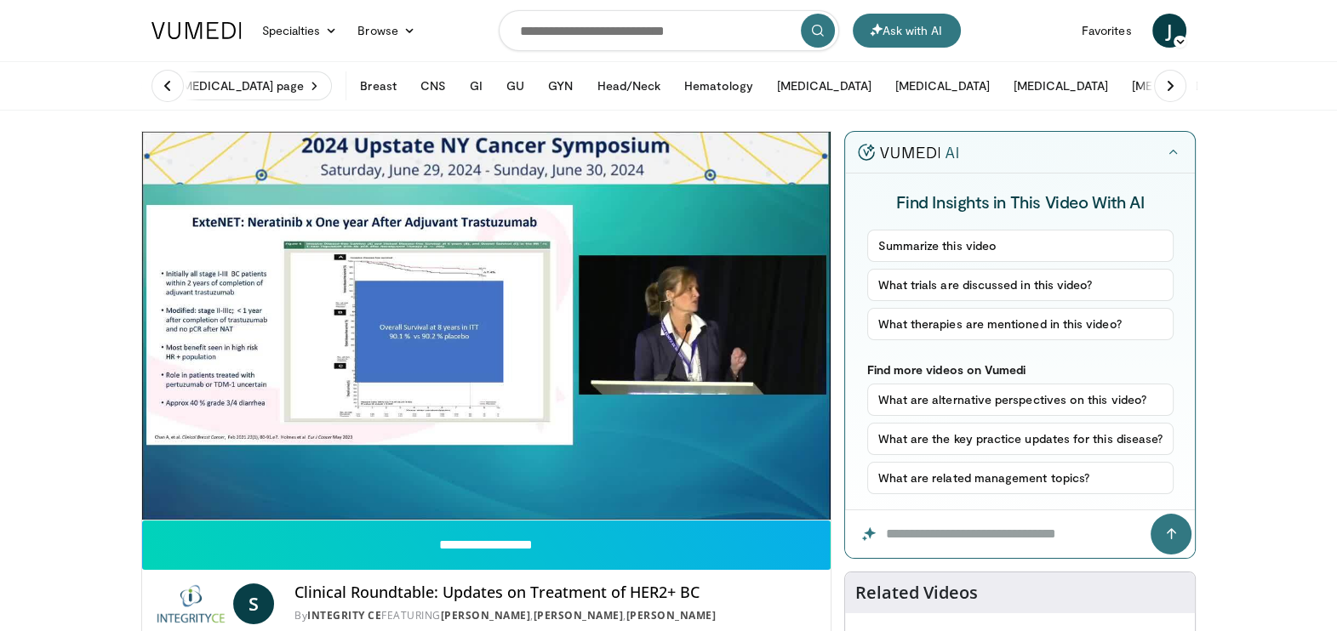
click at [804, 496] on video-js "**********" at bounding box center [486, 326] width 689 height 389
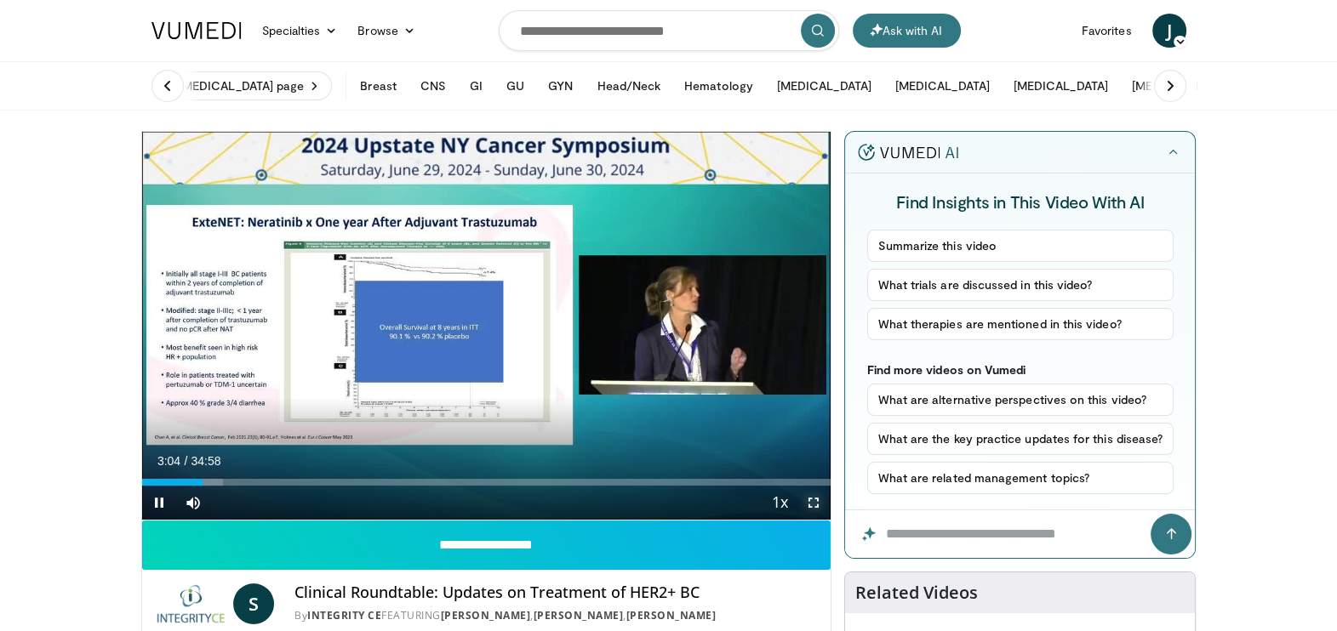
click at [813, 500] on span "Video Player" at bounding box center [814, 503] width 34 height 34
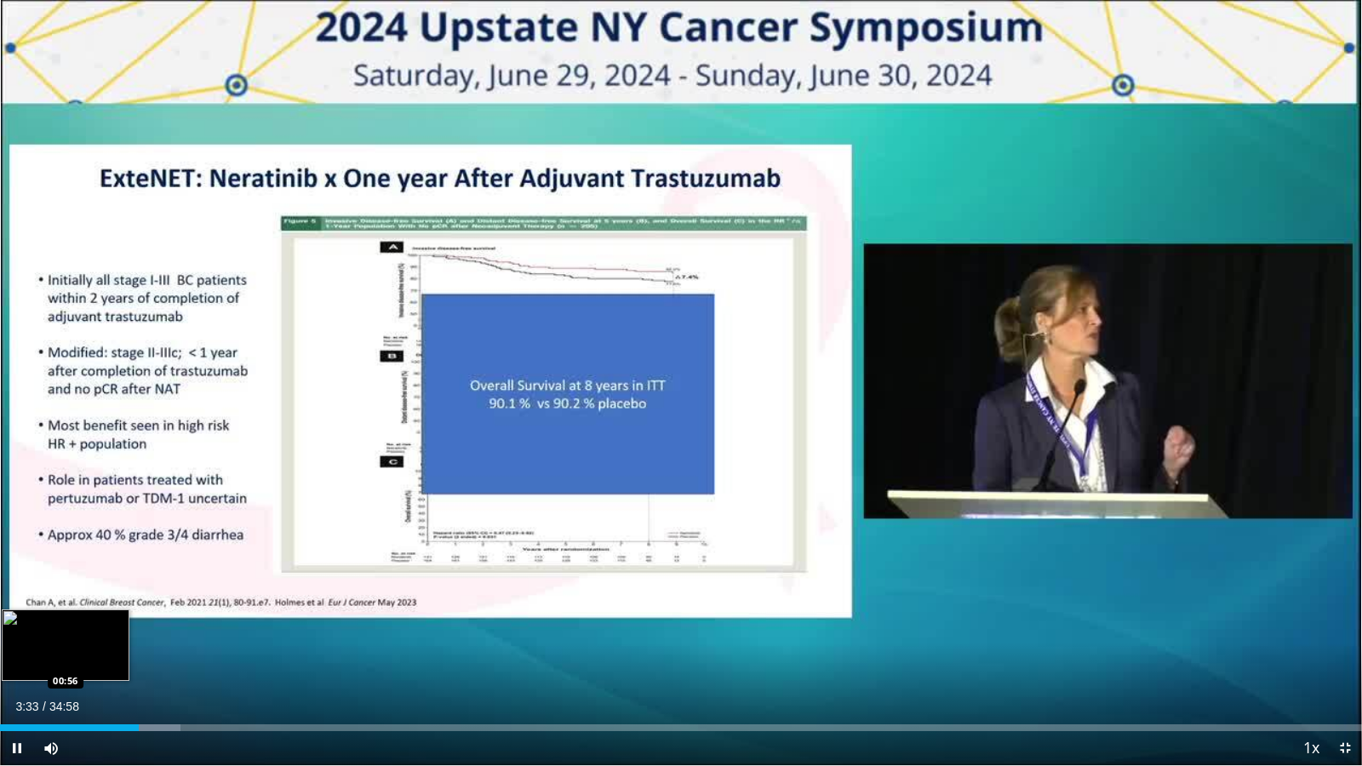
click at [37, 631] on div "Loaded : 13.24% 03:33 00:56" at bounding box center [681, 727] width 1362 height 7
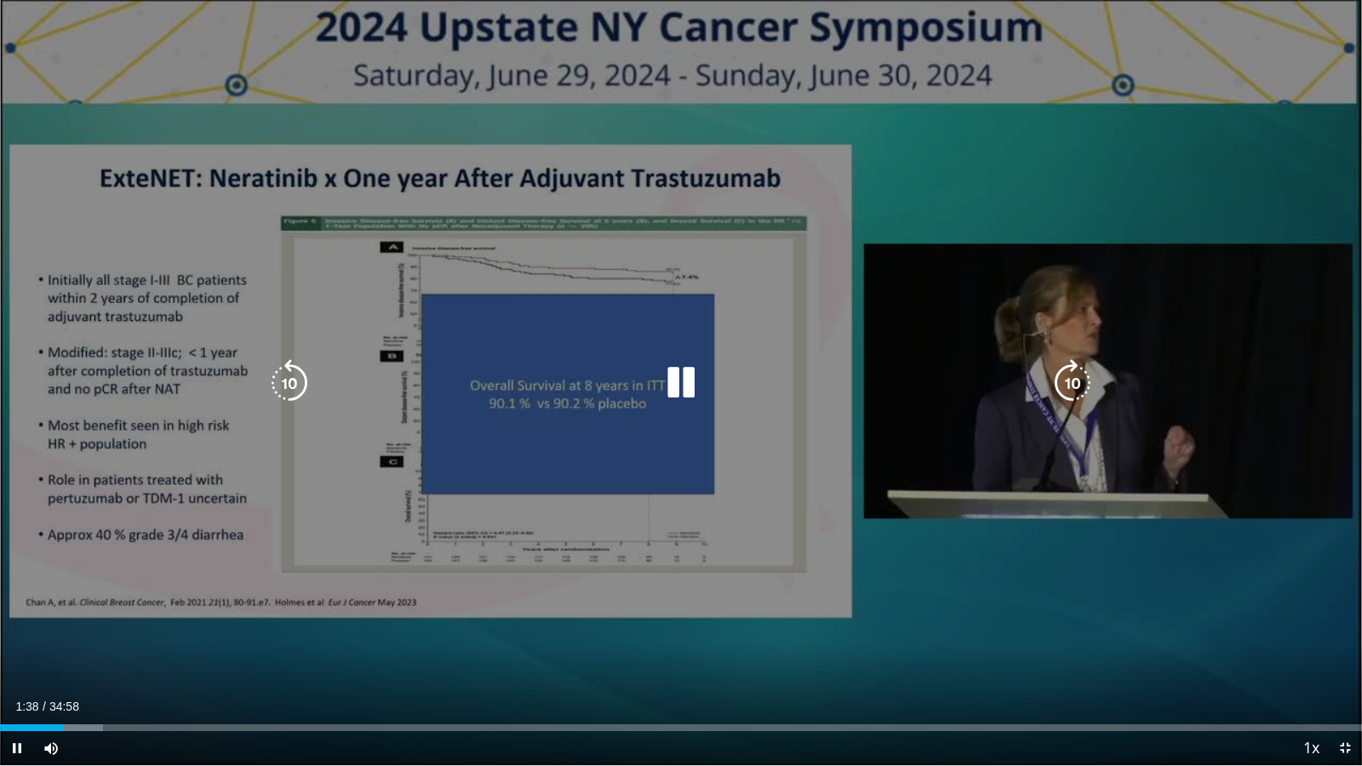
click at [685, 387] on icon "Video Player" at bounding box center [681, 383] width 48 height 48
